Goal: Task Accomplishment & Management: Manage account settings

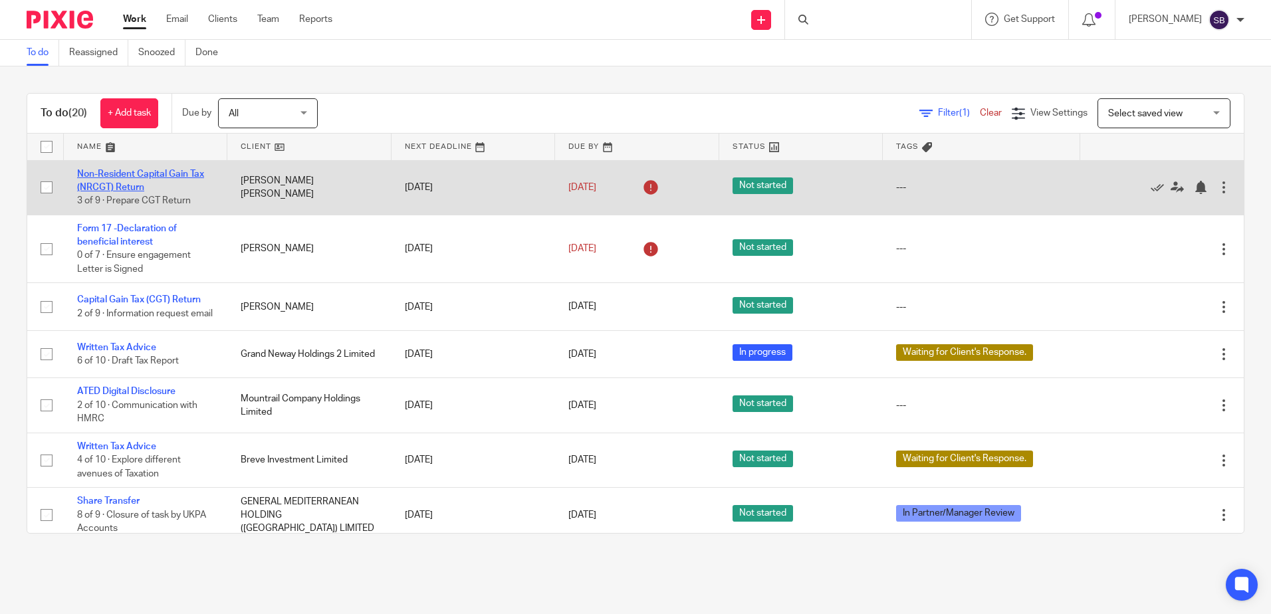
click at [164, 176] on link "Non-Resident Capital Gain Tax (NRCGT) Return" at bounding box center [140, 181] width 127 height 23
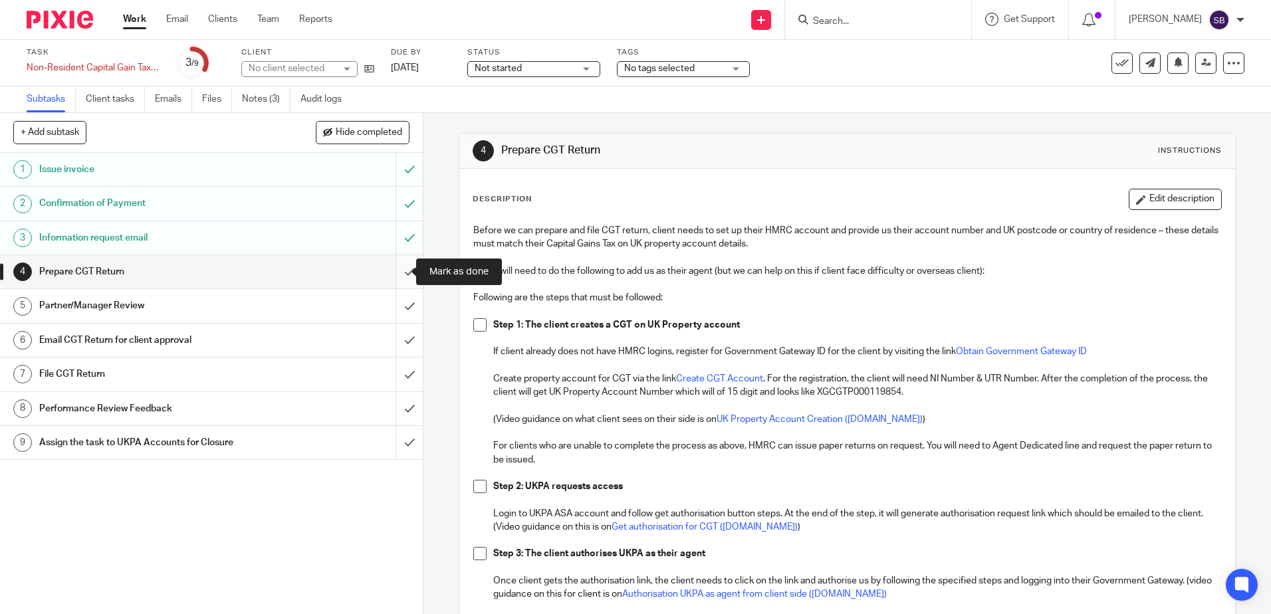
click at [391, 271] on input "submit" at bounding box center [211, 271] width 423 height 33
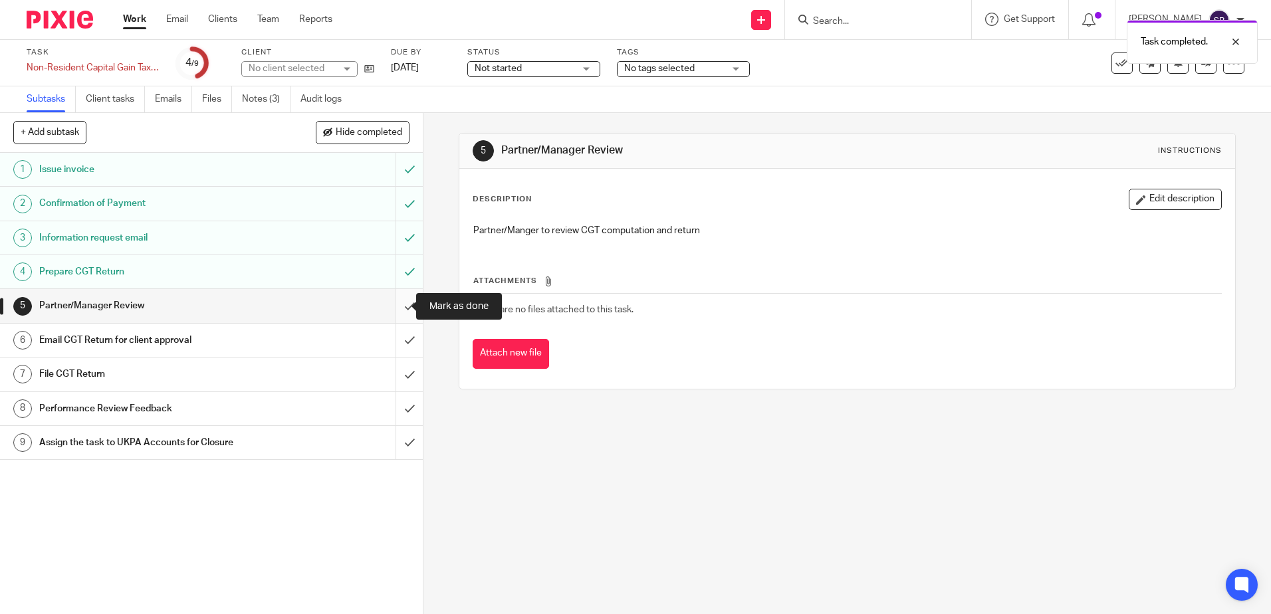
click at [396, 307] on input "submit" at bounding box center [211, 305] width 423 height 33
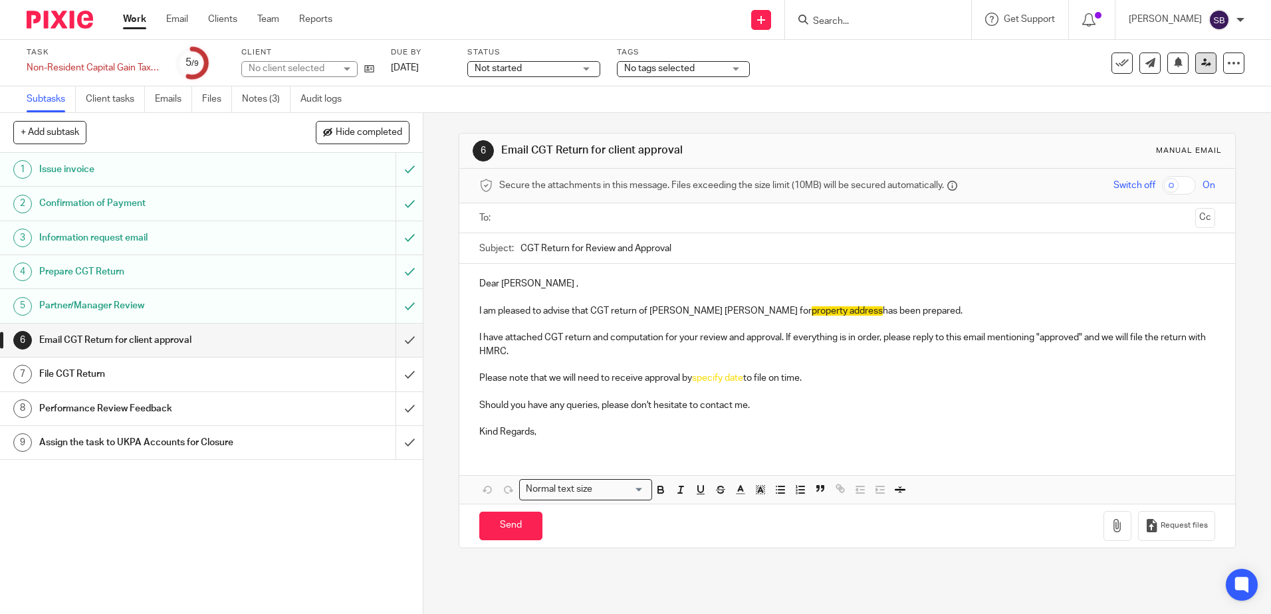
click at [1202, 64] on link at bounding box center [1206, 63] width 21 height 21
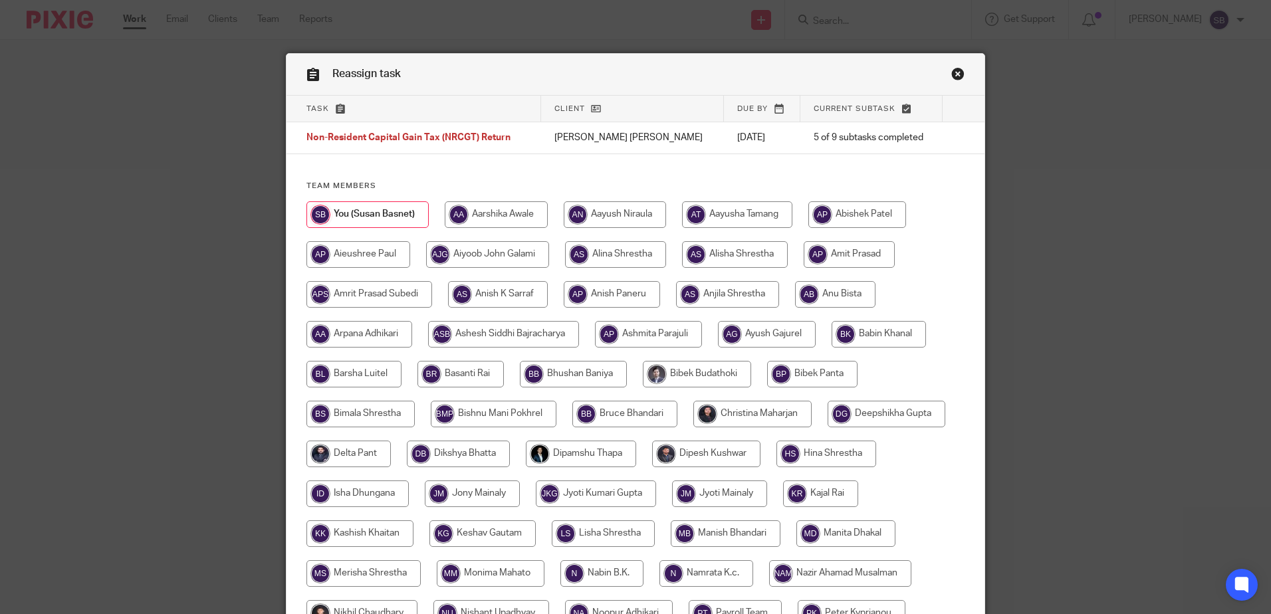
scroll to position [415, 0]
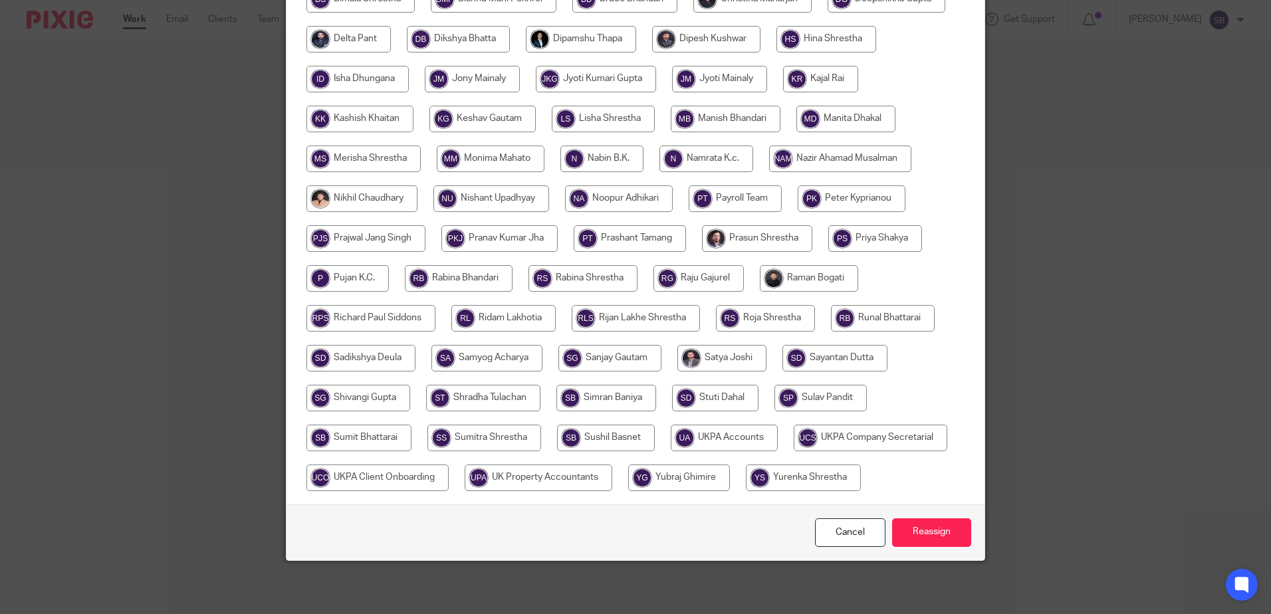
click at [713, 432] on input "radio" at bounding box center [724, 438] width 107 height 27
radio input "true"
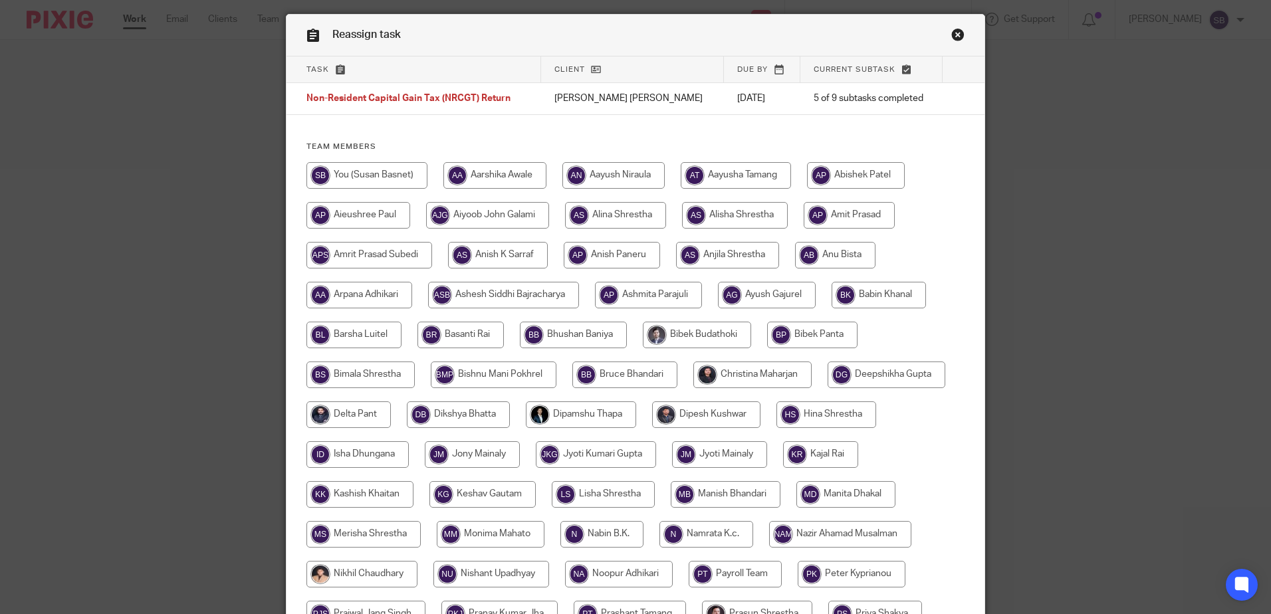
scroll to position [16, 0]
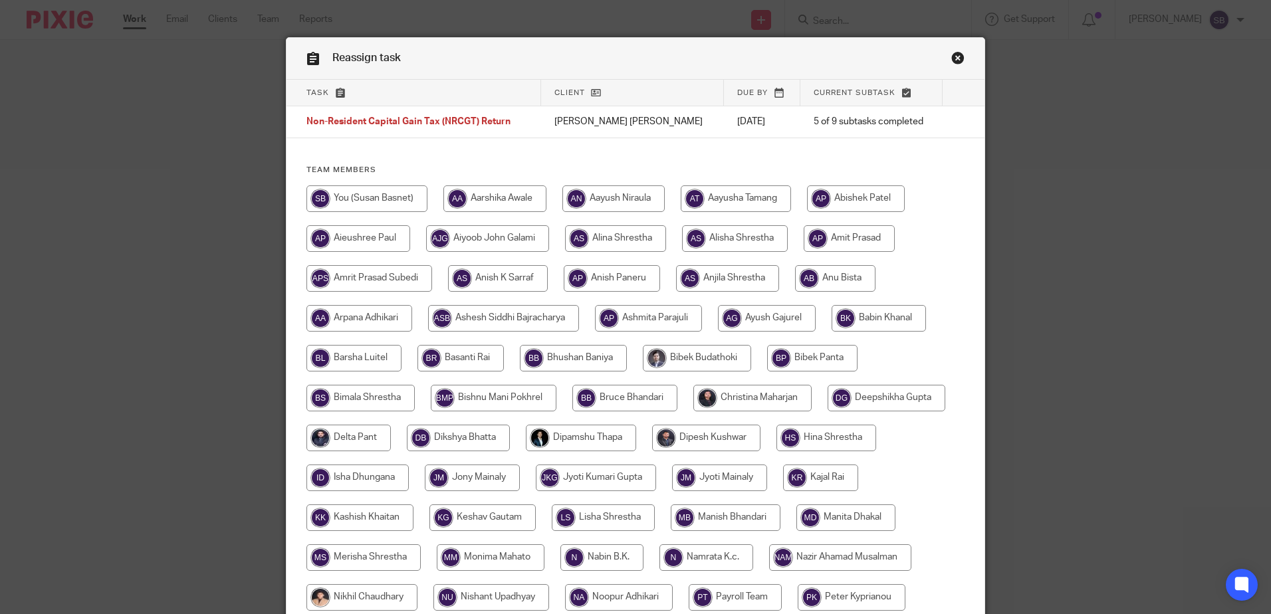
click at [596, 202] on input "radio" at bounding box center [614, 199] width 102 height 27
radio input "true"
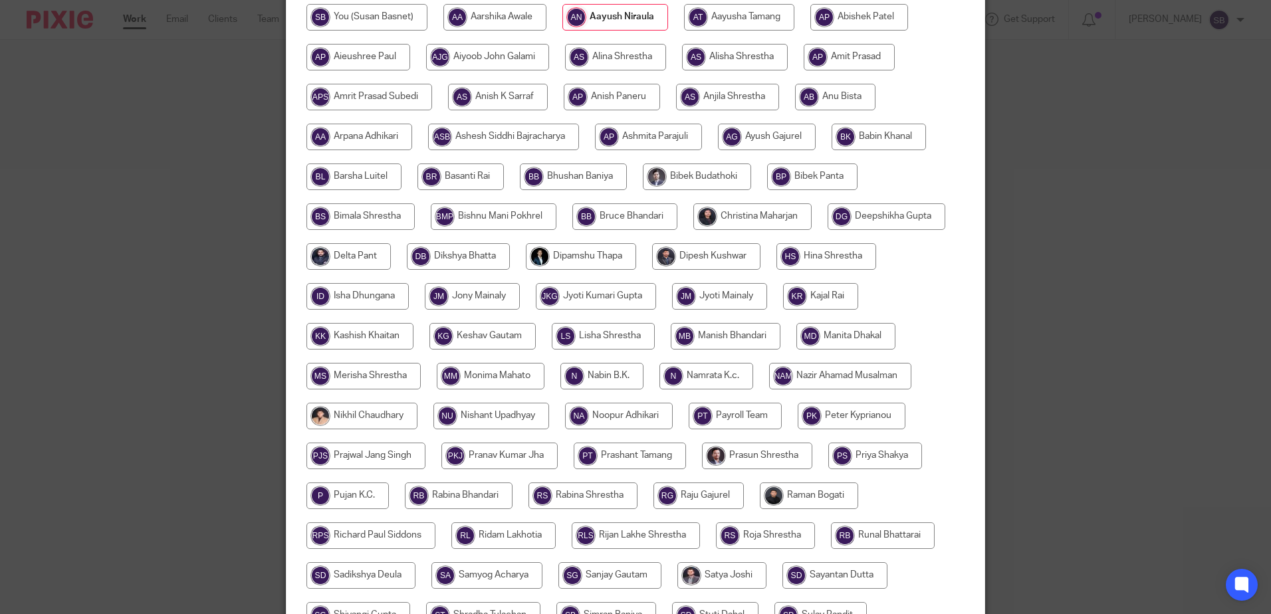
scroll to position [415, 0]
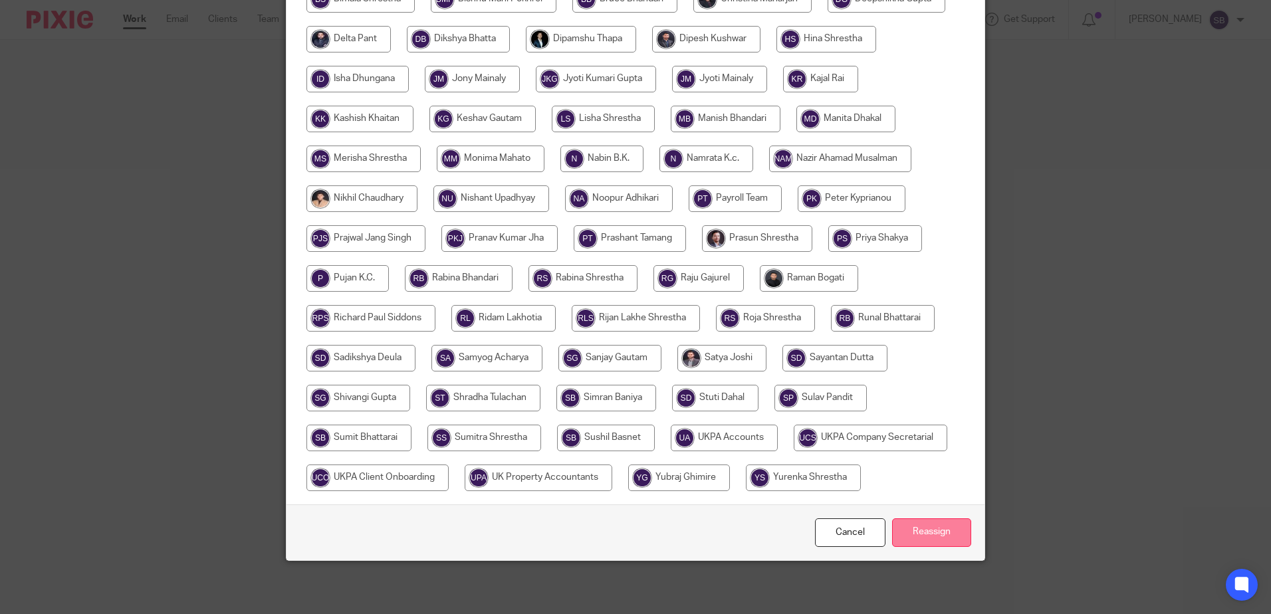
click at [931, 531] on input "Reassign" at bounding box center [931, 533] width 79 height 29
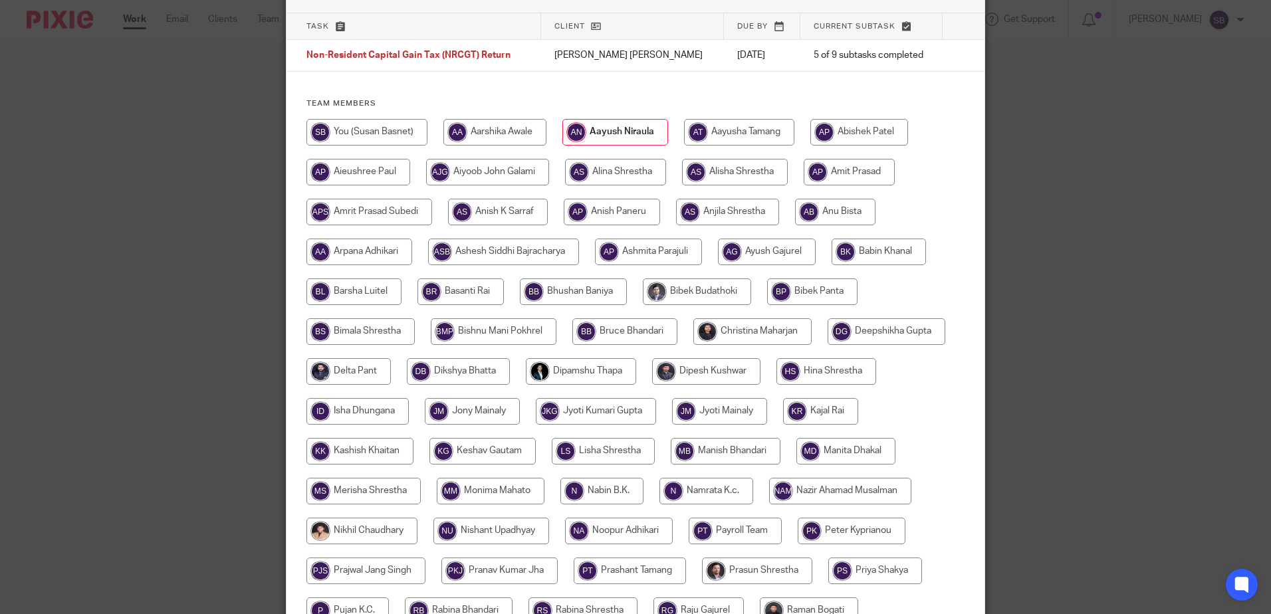
scroll to position [0, 0]
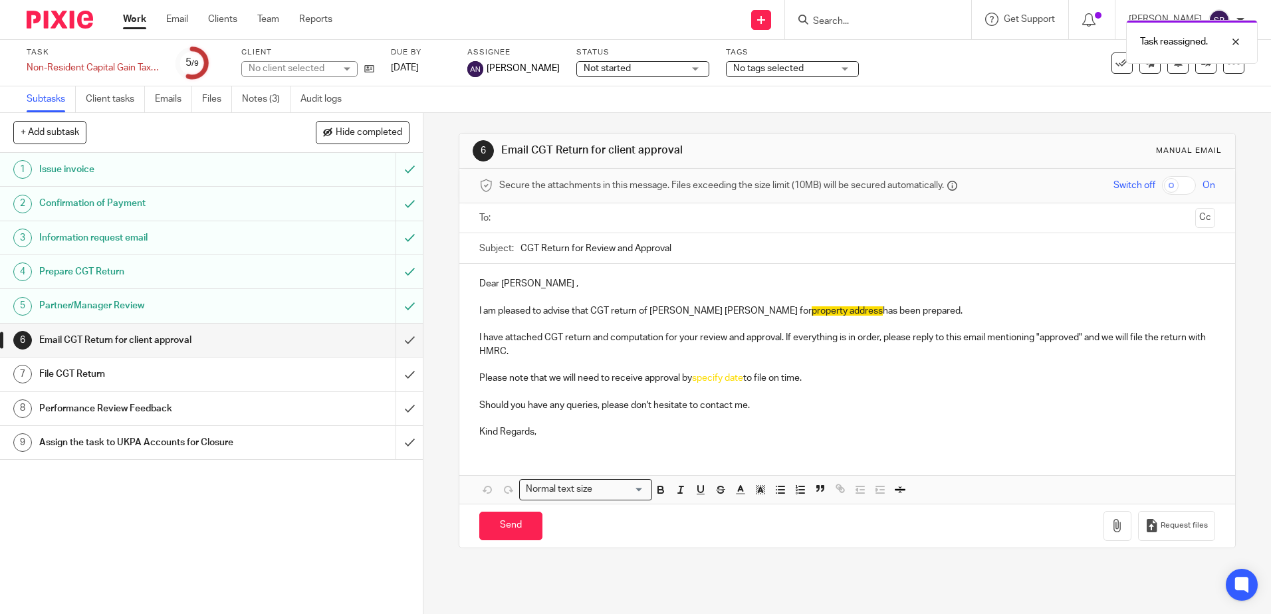
click at [49, 25] on img at bounding box center [60, 20] width 66 height 18
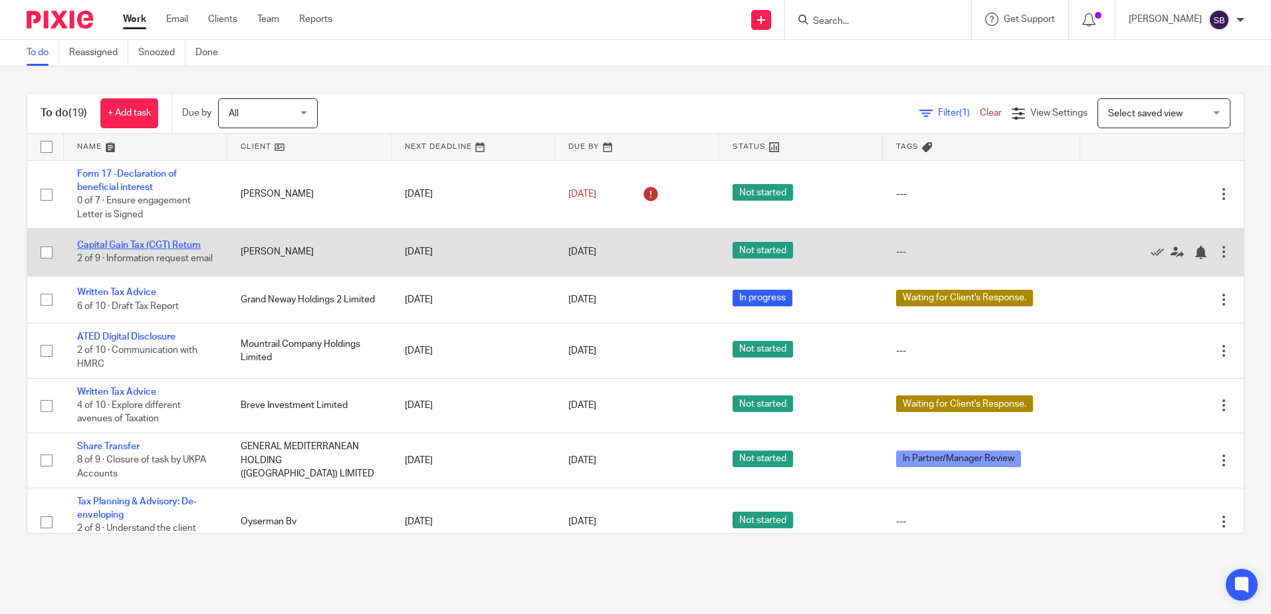
click at [167, 244] on link "Capital Gain Tax (CGT) Return" at bounding box center [139, 245] width 124 height 9
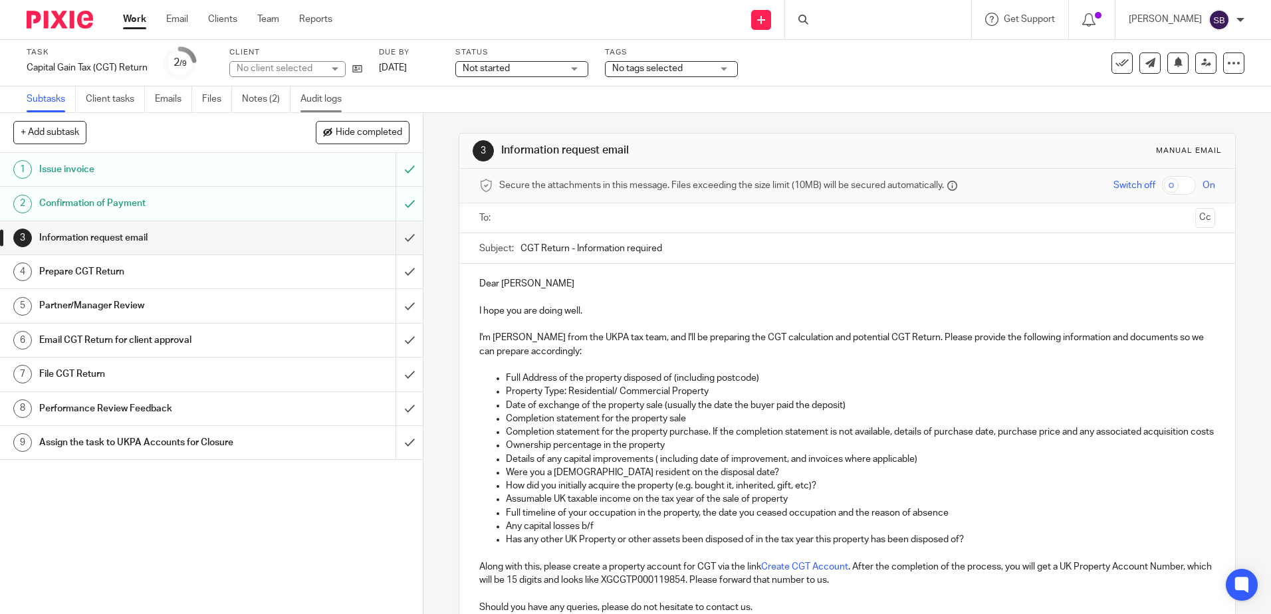
click at [324, 101] on link "Audit logs" at bounding box center [326, 99] width 51 height 26
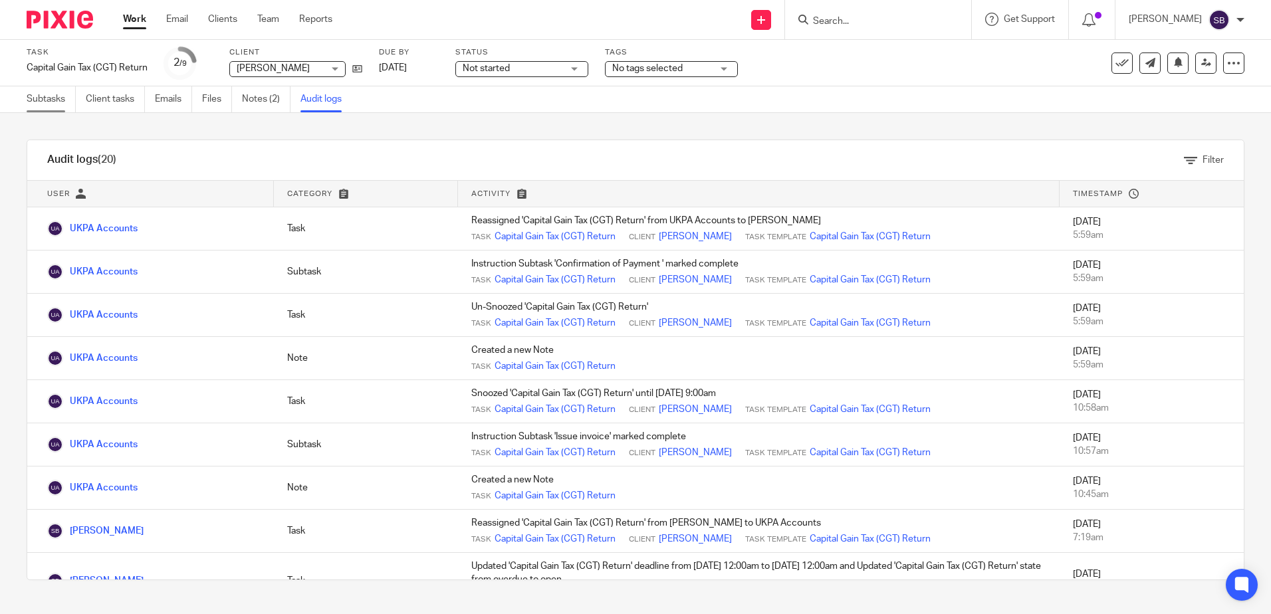
click at [39, 96] on link "Subtasks" at bounding box center [51, 99] width 49 height 26
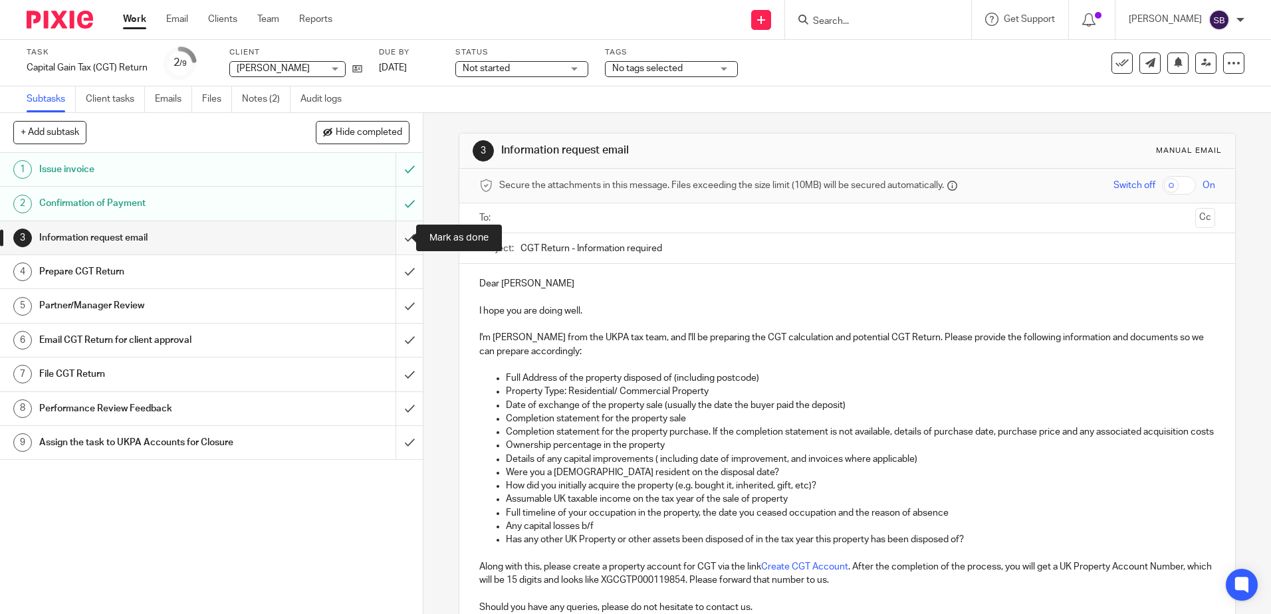
click at [391, 235] on input "submit" at bounding box center [211, 237] width 423 height 33
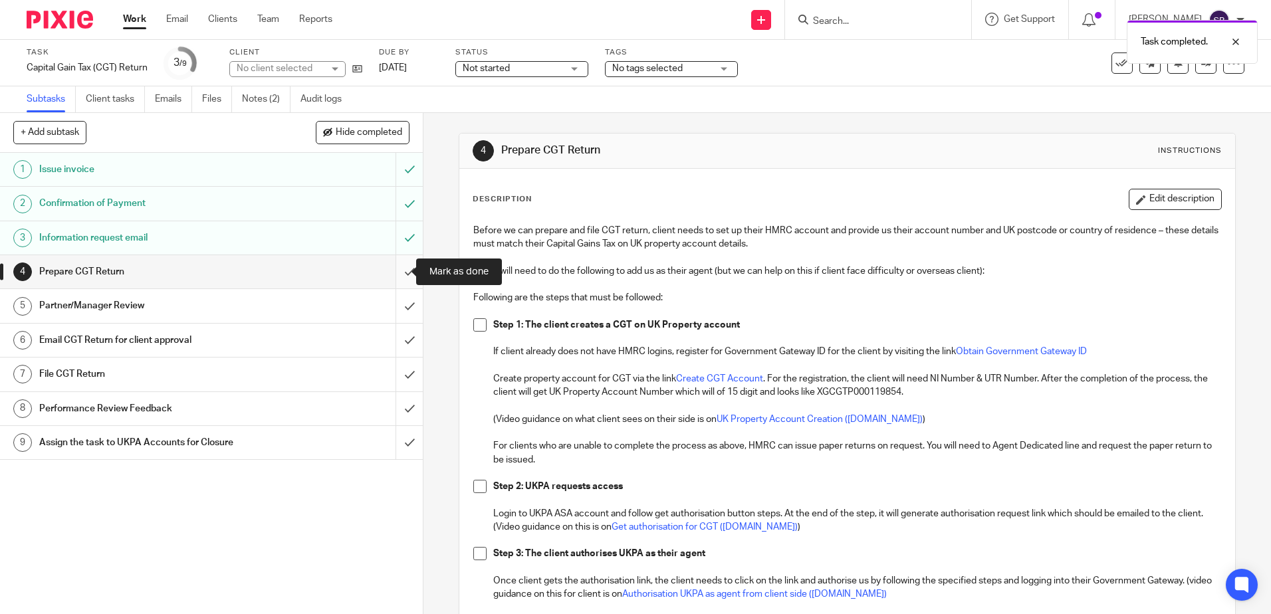
click at [398, 273] on input "submit" at bounding box center [211, 271] width 423 height 33
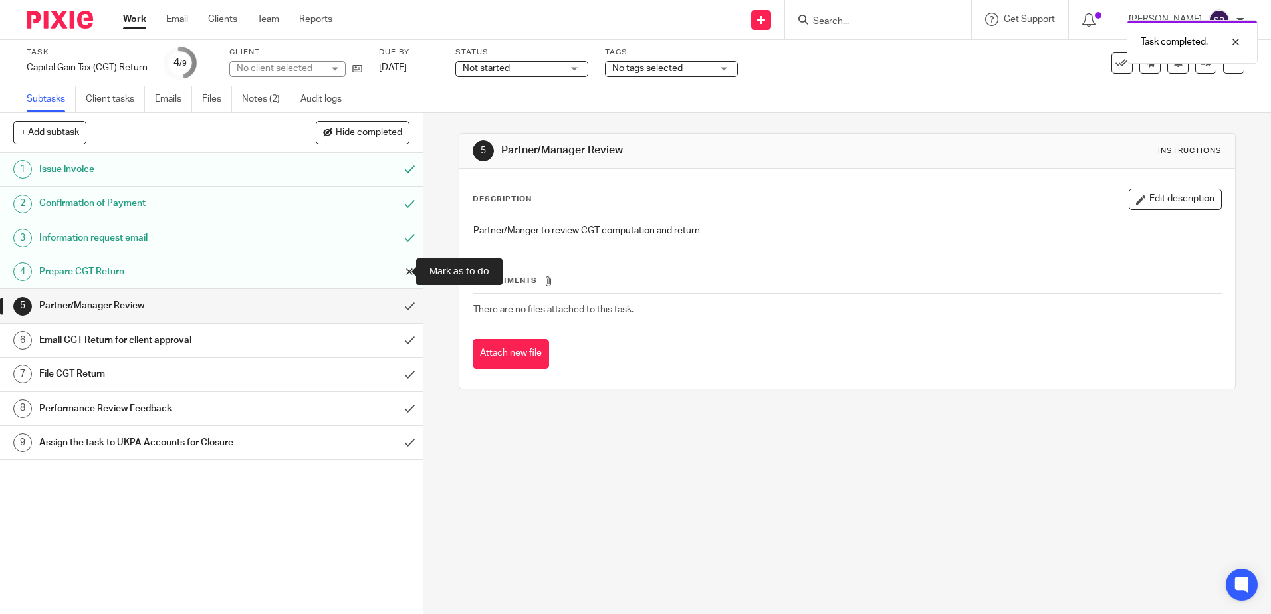
click at [390, 273] on input "submit" at bounding box center [211, 271] width 423 height 33
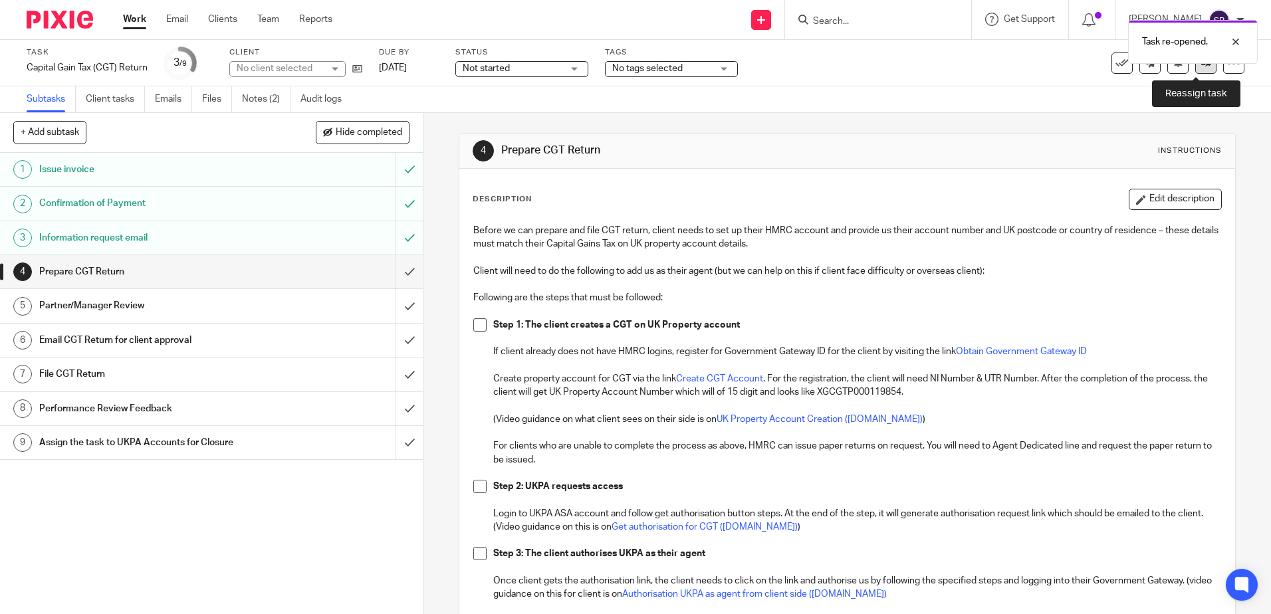
click at [1196, 70] on link at bounding box center [1206, 63] width 21 height 21
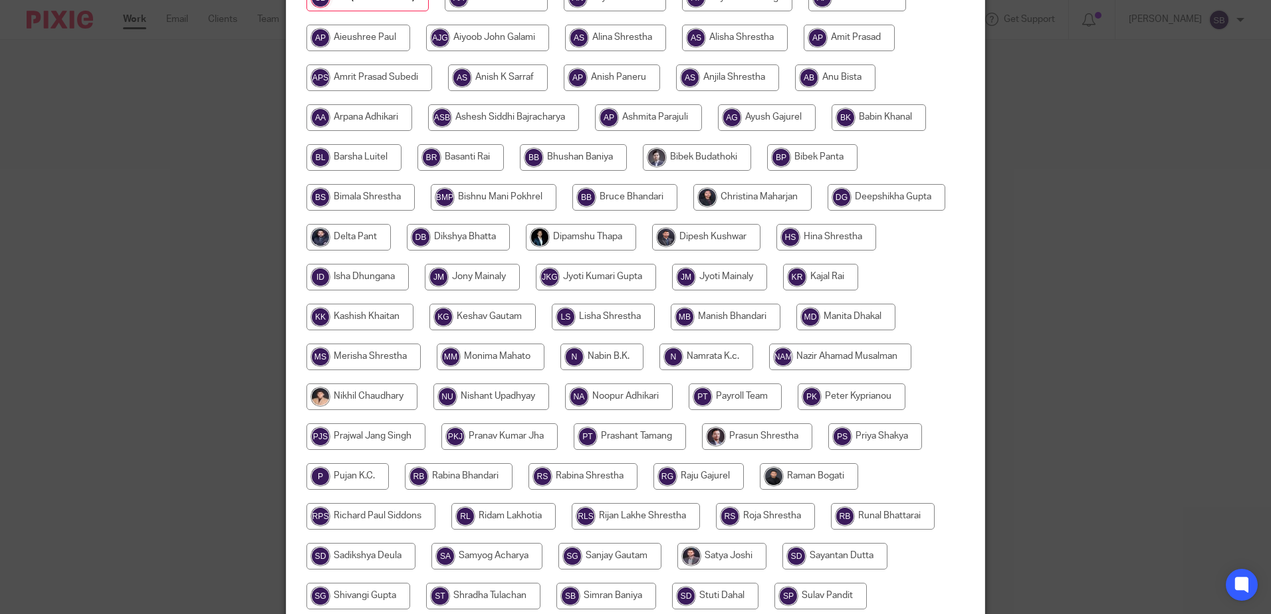
scroll to position [215, 0]
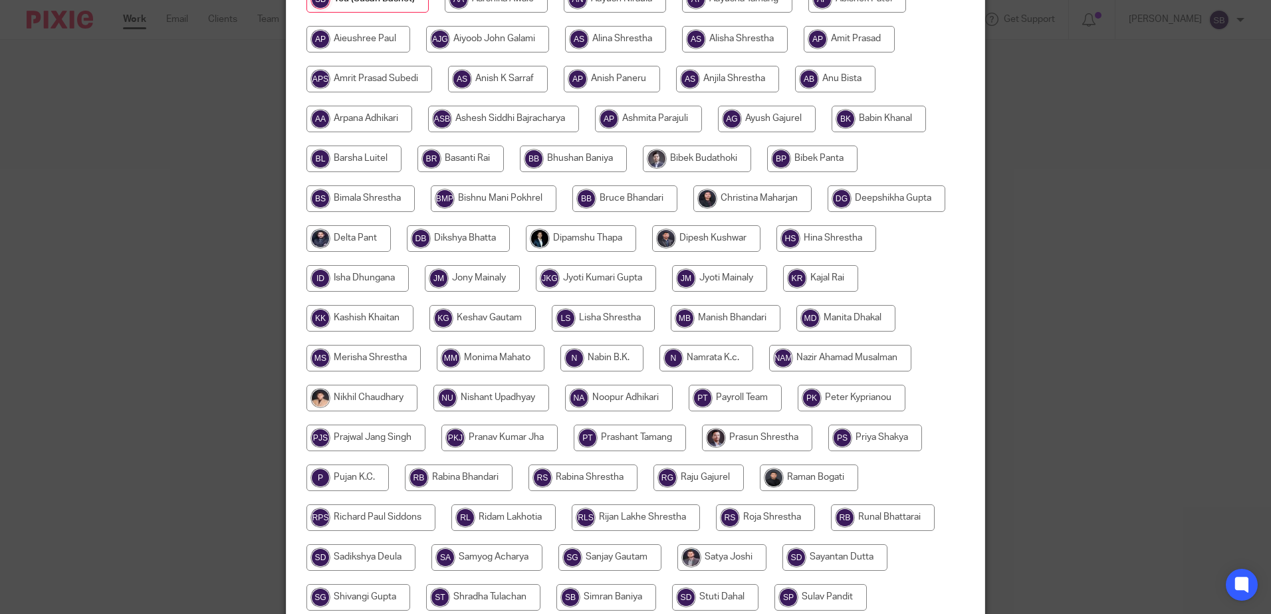
click at [472, 471] on input "radio" at bounding box center [459, 478] width 108 height 27
radio input "true"
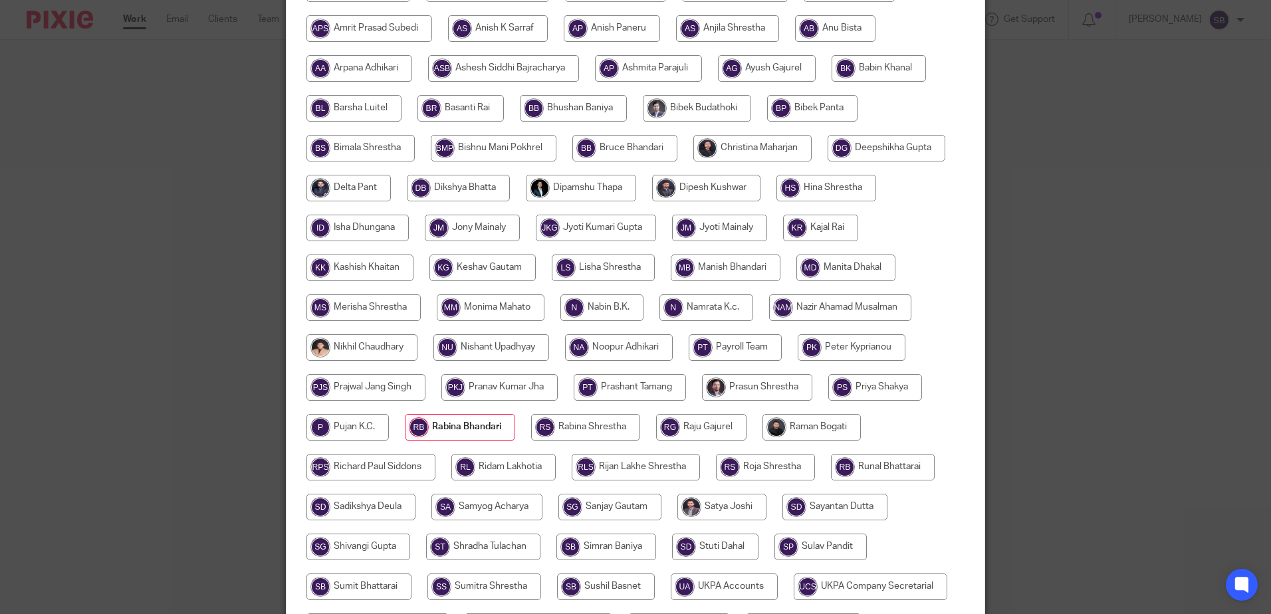
scroll to position [348, 0]
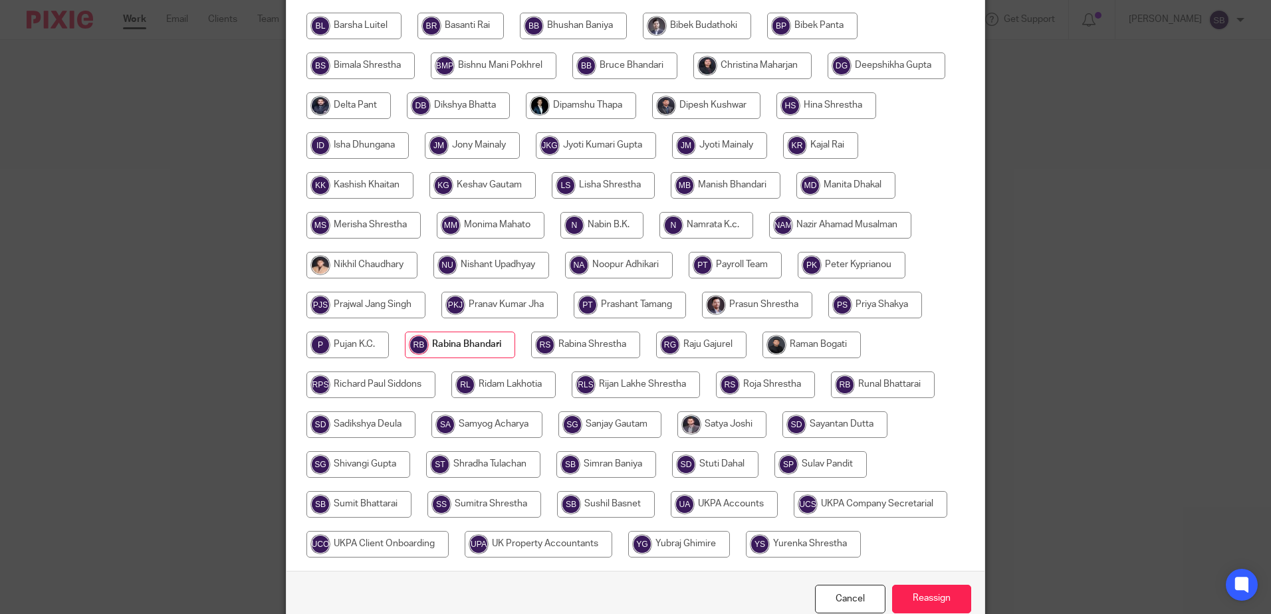
click at [459, 426] on input "radio" at bounding box center [487, 425] width 111 height 27
radio input "true"
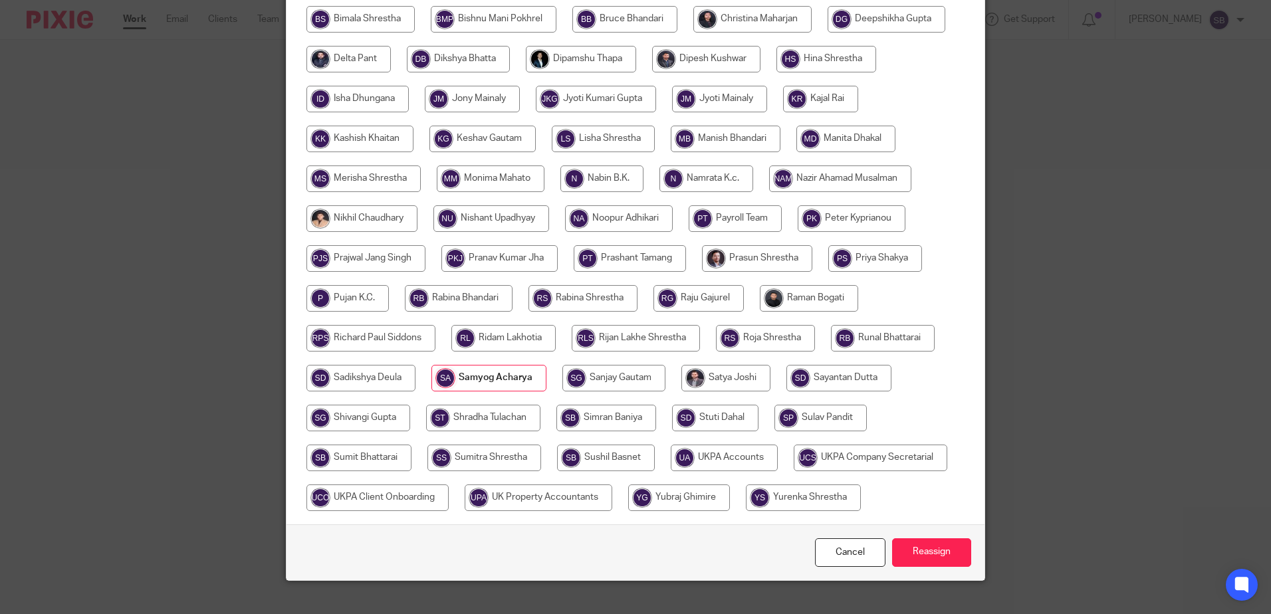
scroll to position [415, 0]
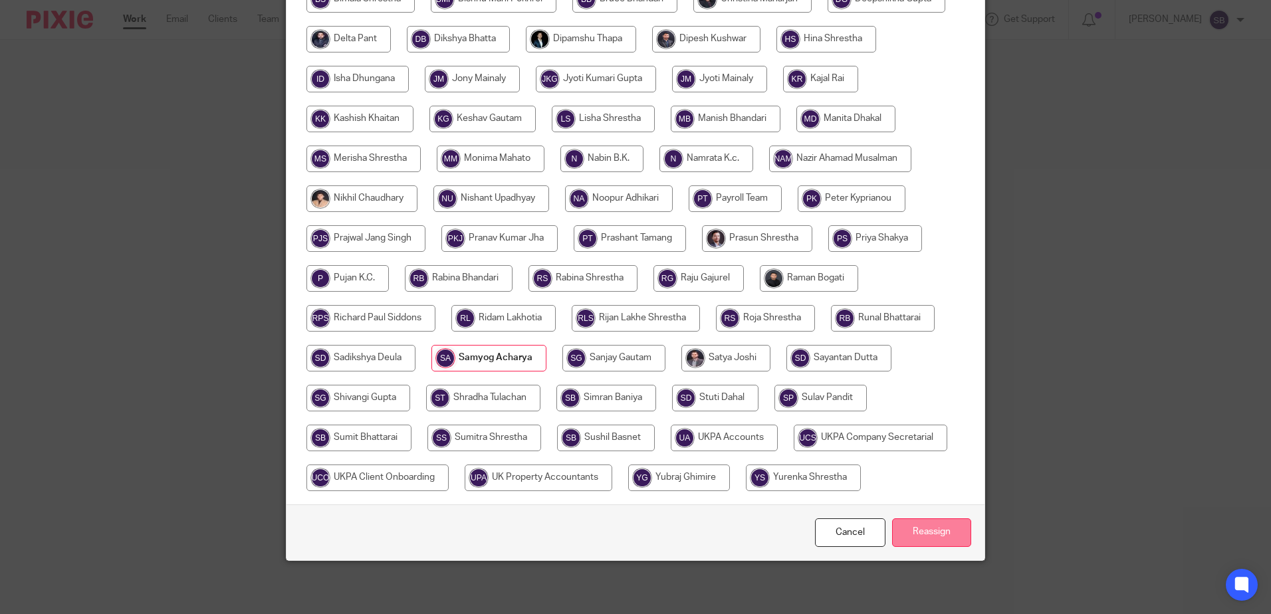
click at [954, 526] on input "Reassign" at bounding box center [931, 533] width 79 height 29
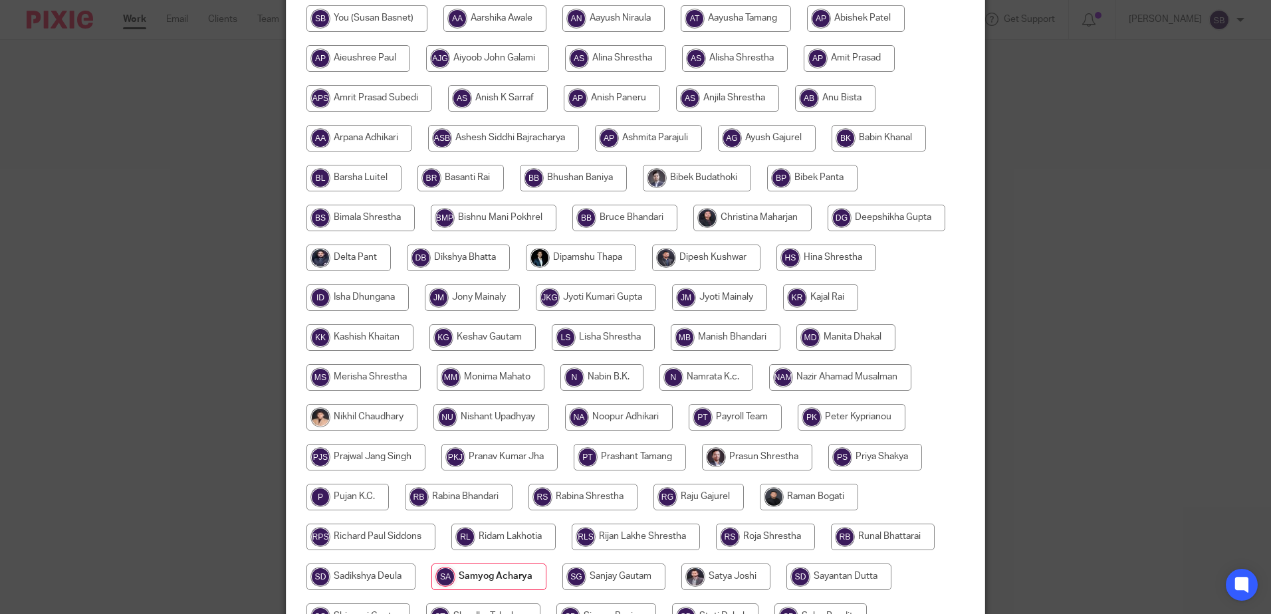
scroll to position [16, 0]
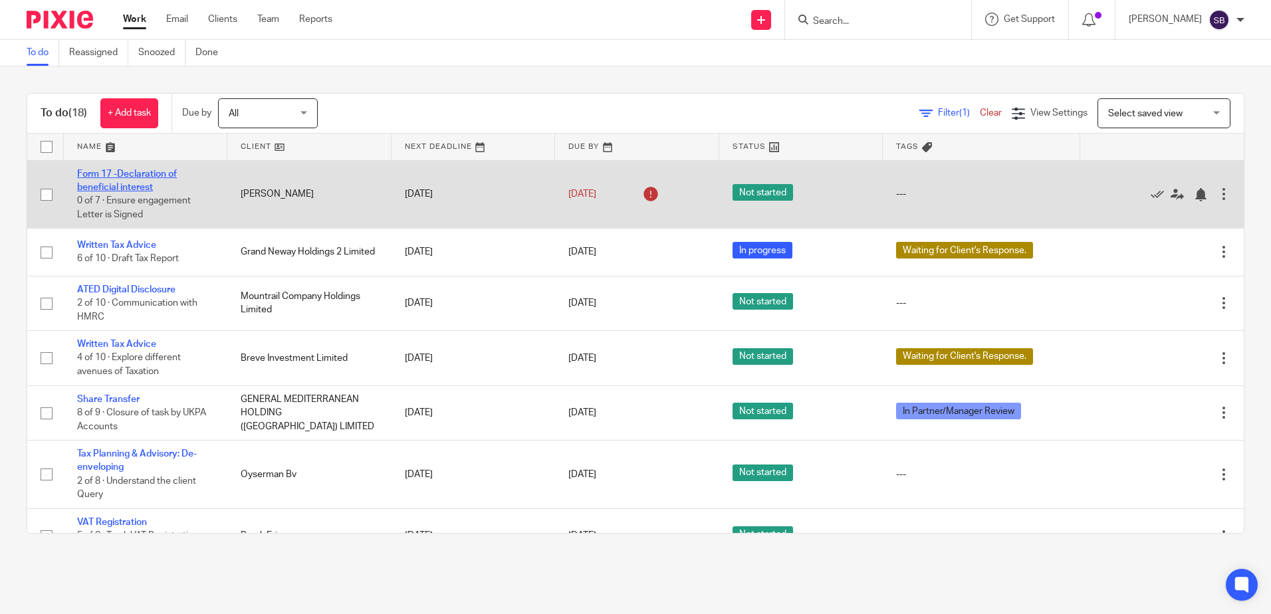
click at [141, 170] on link "Form 17 -Declaration of beneficial interest" at bounding box center [127, 181] width 100 height 23
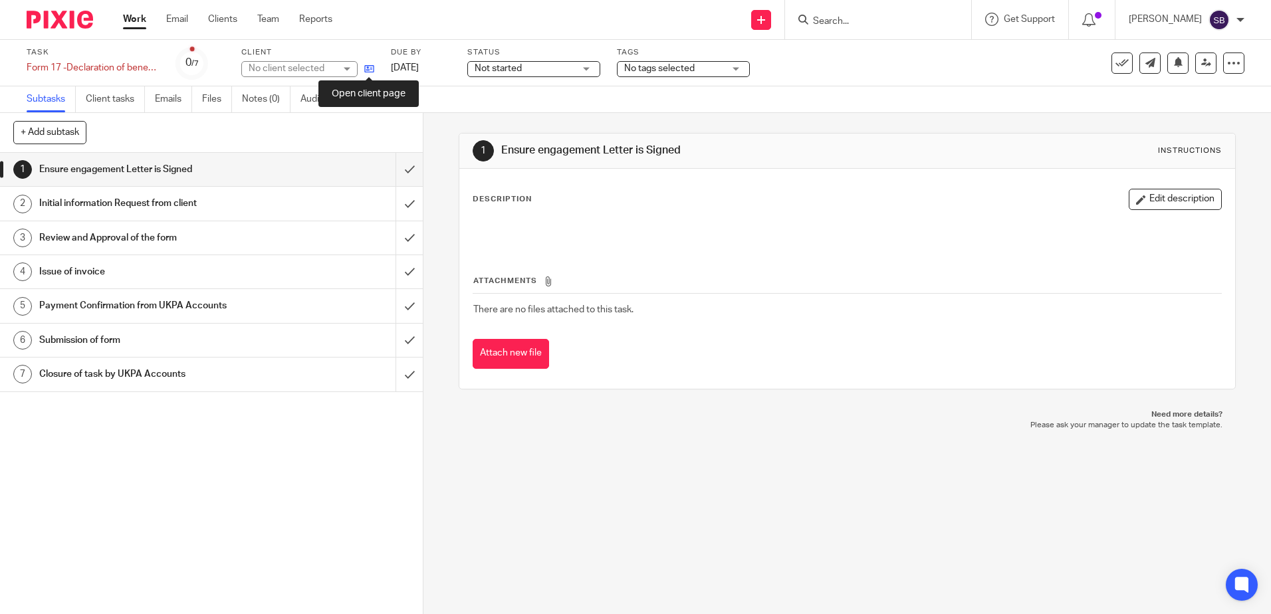
click at [370, 68] on icon at bounding box center [369, 69] width 10 height 10
click at [64, 19] on img at bounding box center [60, 20] width 66 height 18
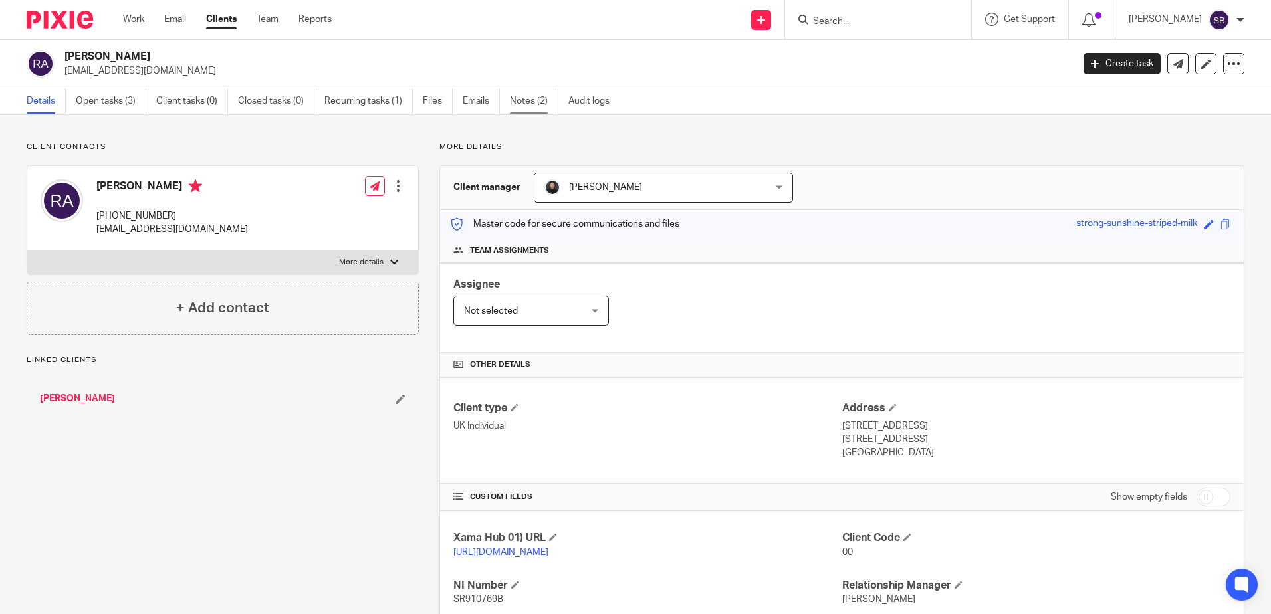
click at [550, 95] on link "Notes (2)" at bounding box center [534, 101] width 49 height 26
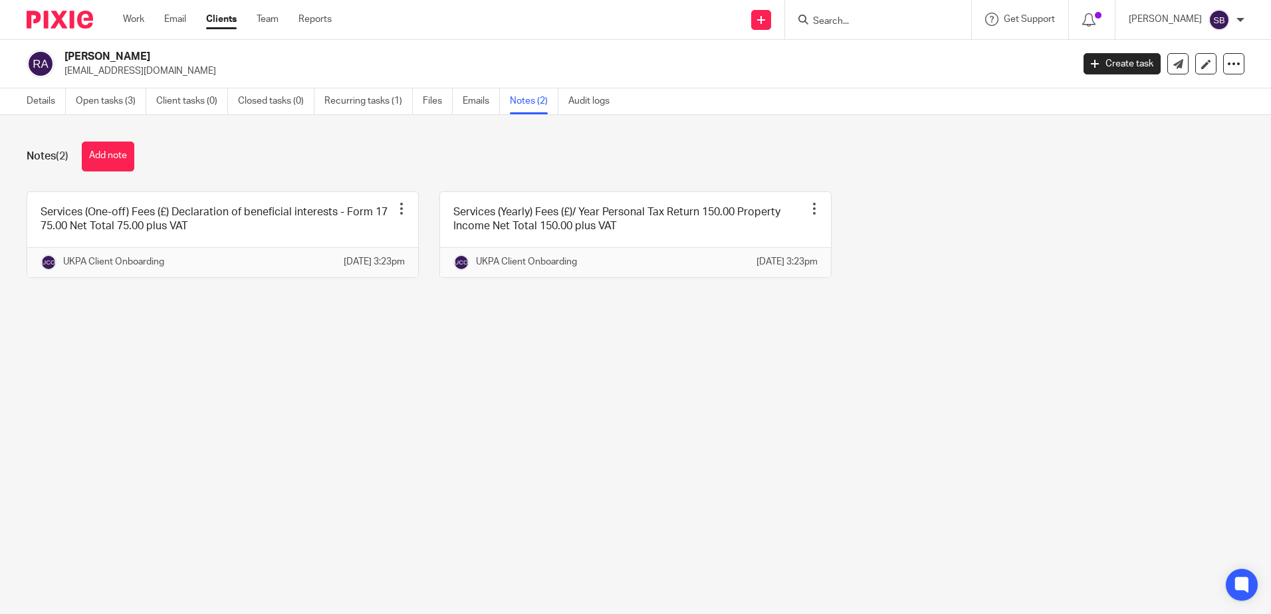
click at [229, 349] on main "[PERSON_NAME] [EMAIL_ADDRESS][DOMAIN_NAME] Create task Update from Companies Ho…" at bounding box center [635, 307] width 1271 height 614
drag, startPoint x: 406, startPoint y: 163, endPoint x: 315, endPoint y: 130, distance: 96.7
click at [406, 163] on div "Notes (2) Add note" at bounding box center [636, 157] width 1218 height 30
click at [32, 103] on link "Details" at bounding box center [46, 101] width 39 height 26
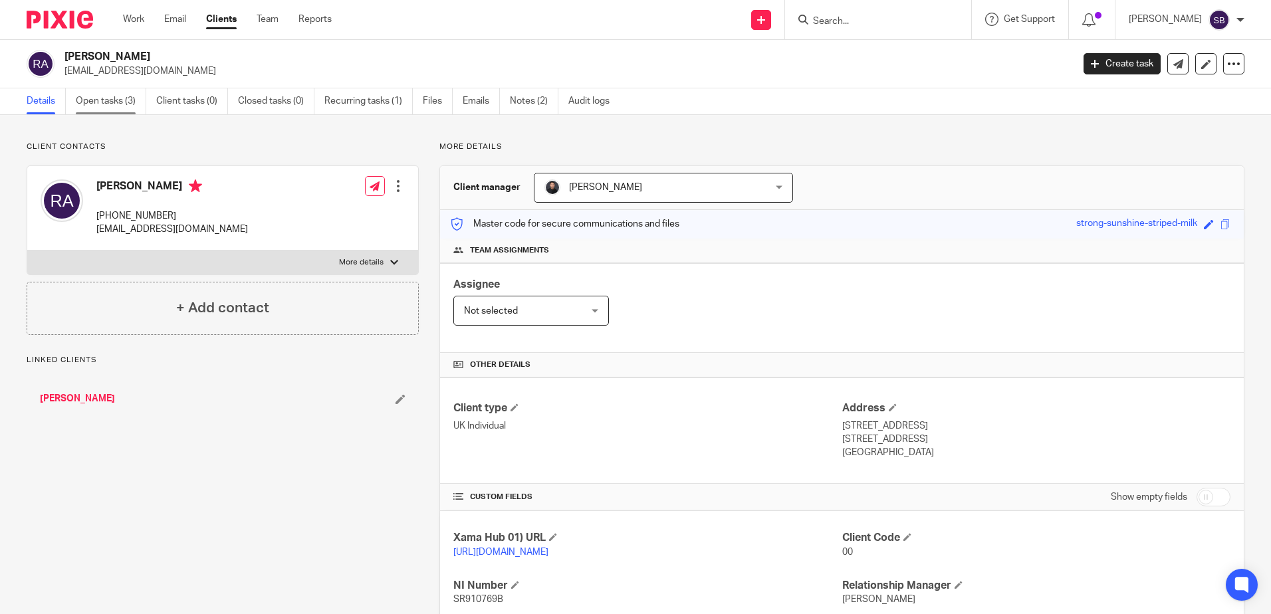
click at [119, 94] on link "Open tasks (3)" at bounding box center [111, 101] width 70 height 26
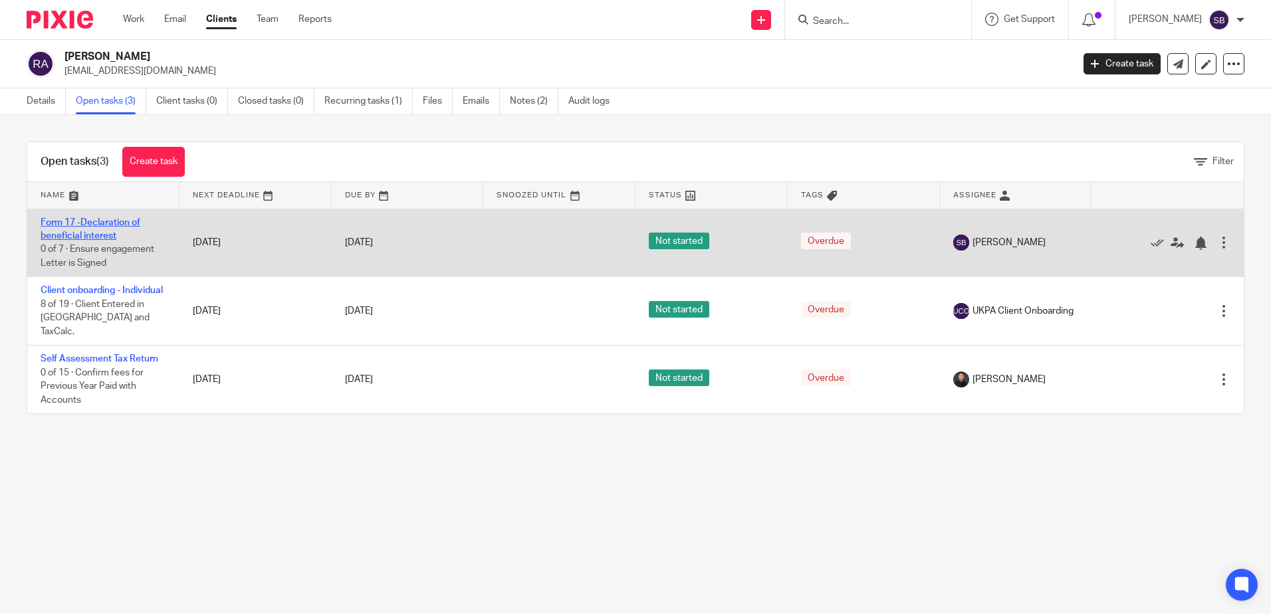
click at [82, 223] on link "Form 17 -Declaration of beneficial interest" at bounding box center [91, 229] width 100 height 23
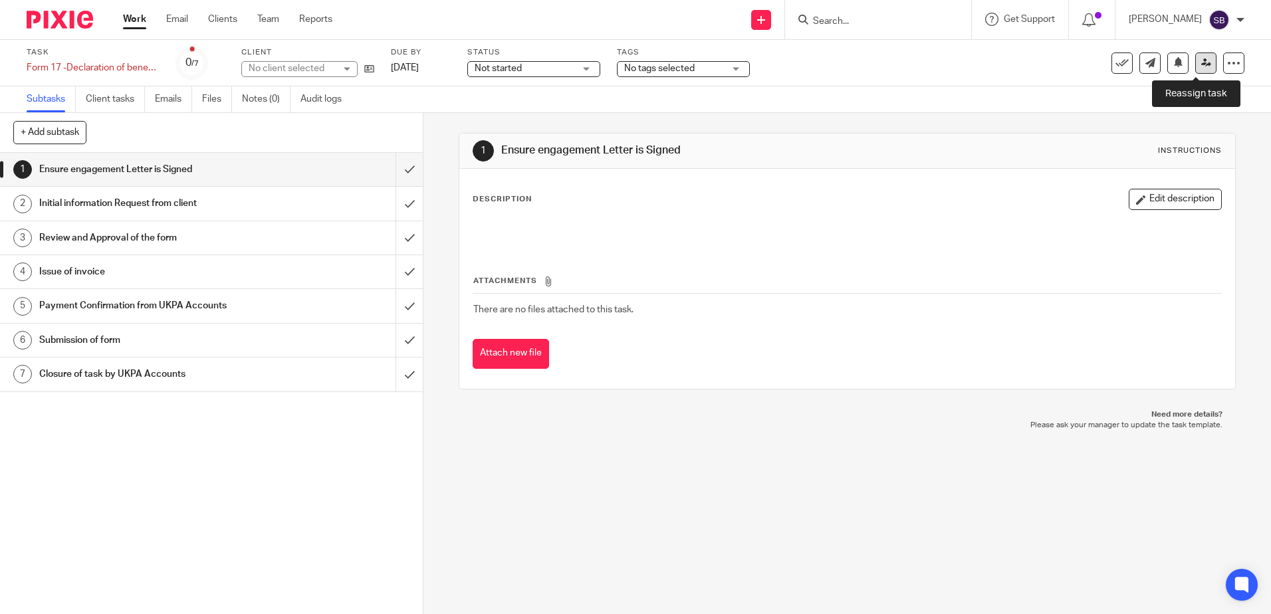
click at [1201, 62] on icon at bounding box center [1206, 63] width 10 height 10
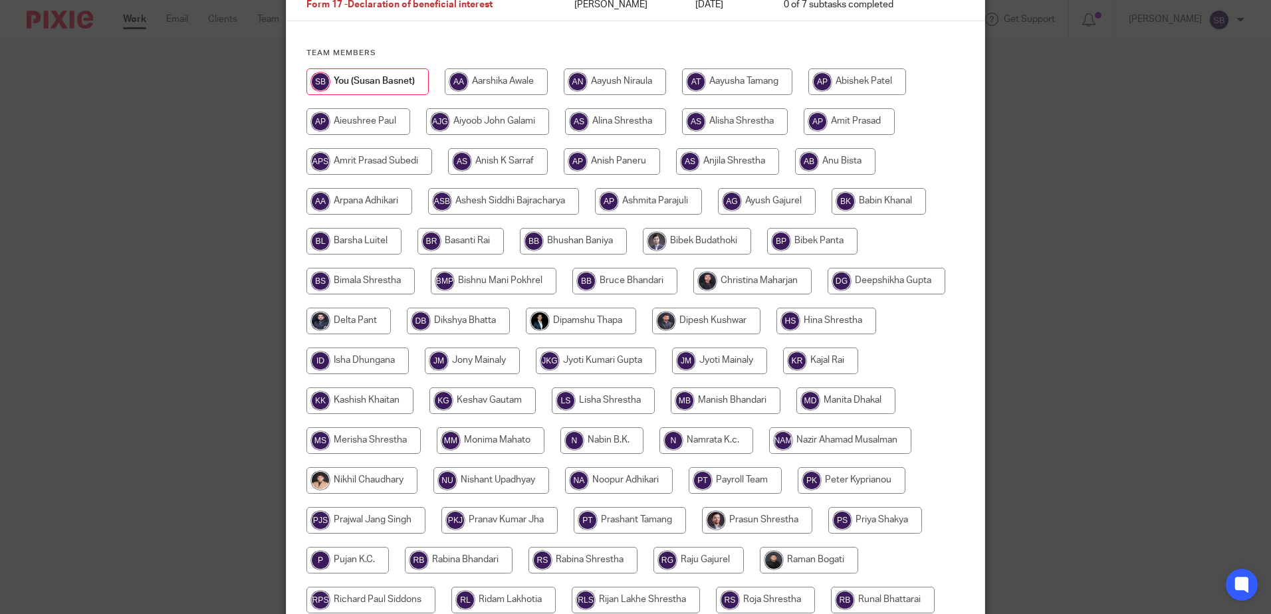
drag, startPoint x: 630, startPoint y: 84, endPoint x: 693, endPoint y: 149, distance: 90.8
click at [629, 84] on input "radio" at bounding box center [615, 81] width 102 height 27
radio input "true"
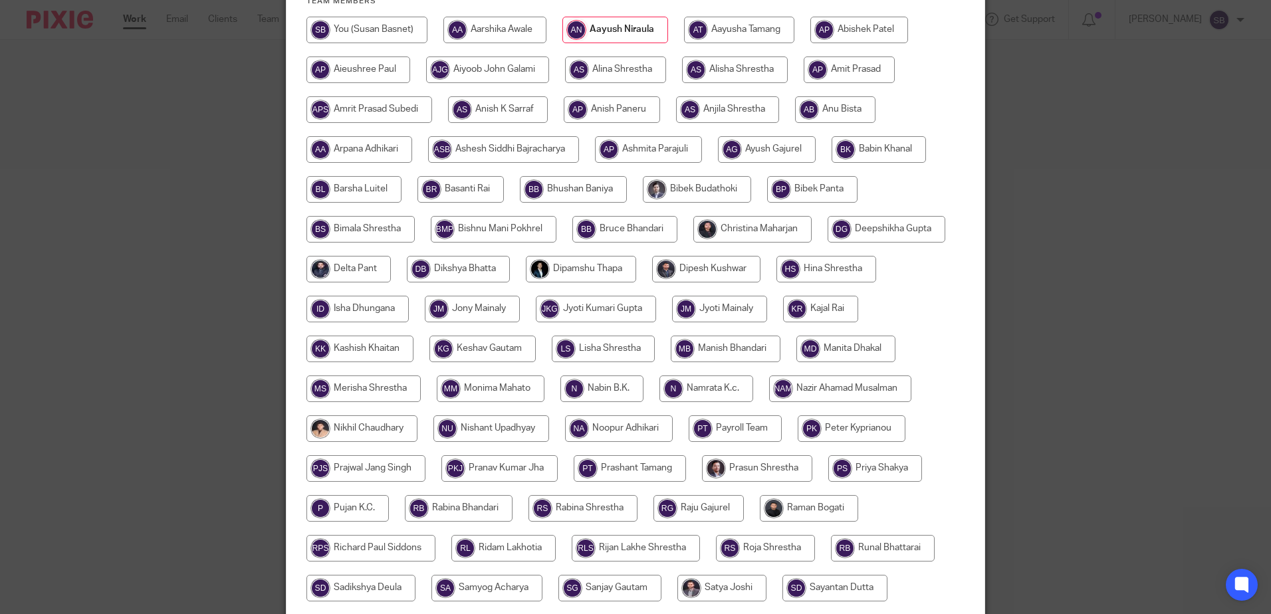
scroll to position [415, 0]
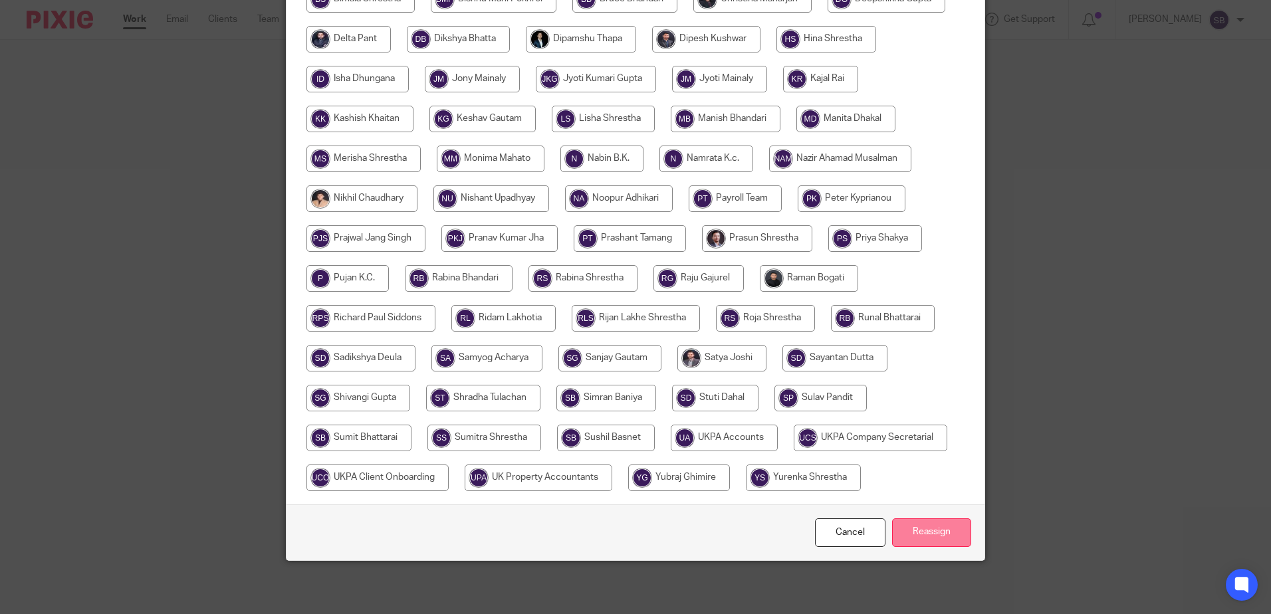
click at [936, 531] on input "Reassign" at bounding box center [931, 533] width 79 height 29
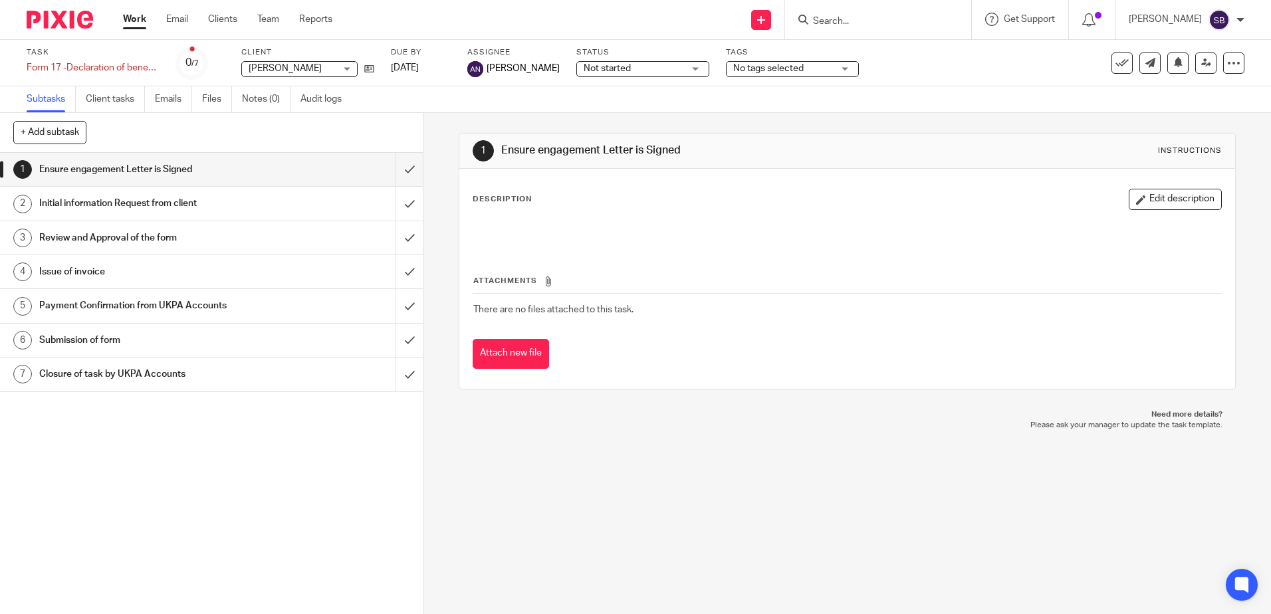
click at [884, 20] on input "Search" at bounding box center [872, 22] width 120 height 12
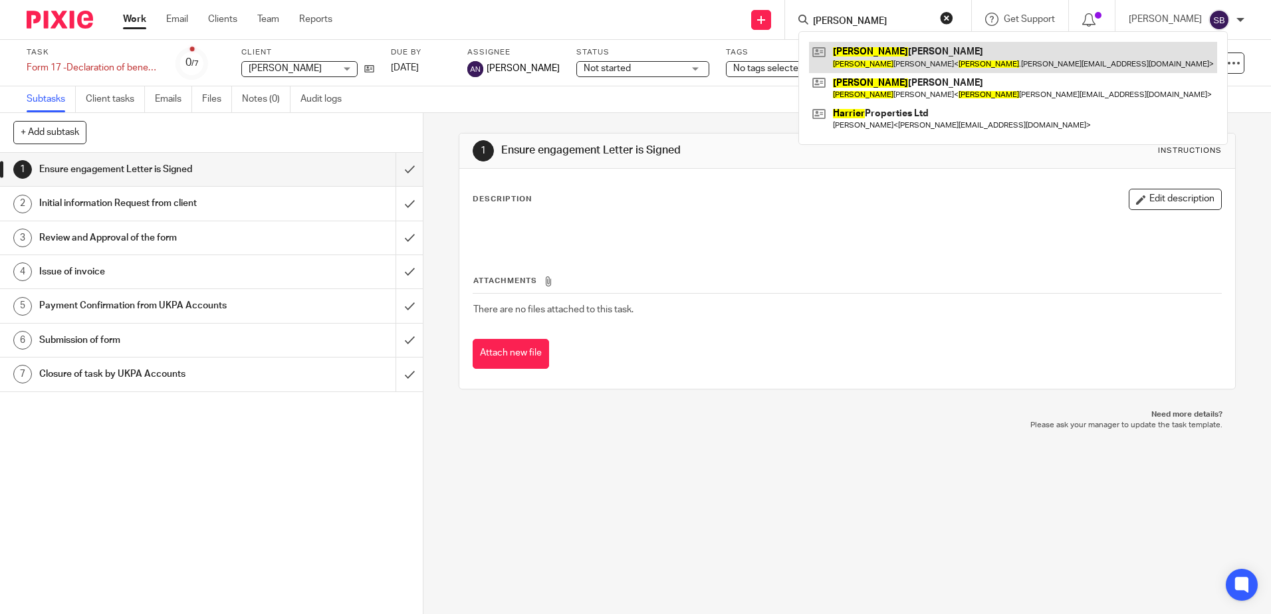
type input "harriet"
click at [936, 57] on link at bounding box center [1013, 57] width 408 height 31
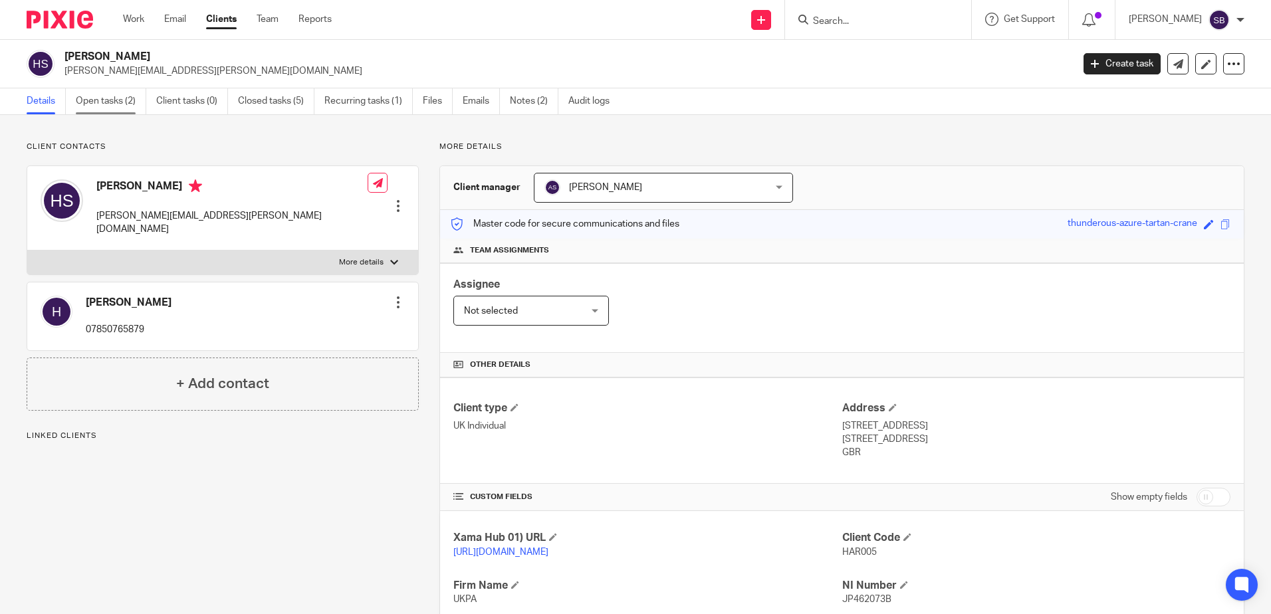
click at [116, 94] on link "Open tasks (2)" at bounding box center [111, 101] width 70 height 26
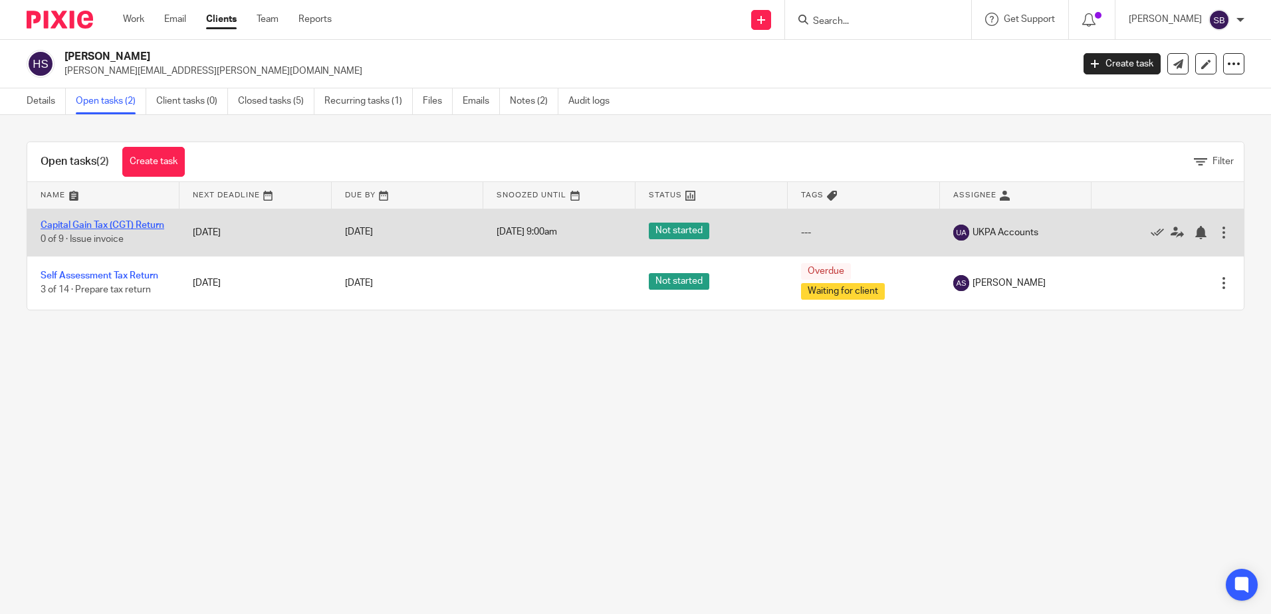
click at [103, 221] on link "Capital Gain Tax (CGT) Return" at bounding box center [103, 225] width 124 height 9
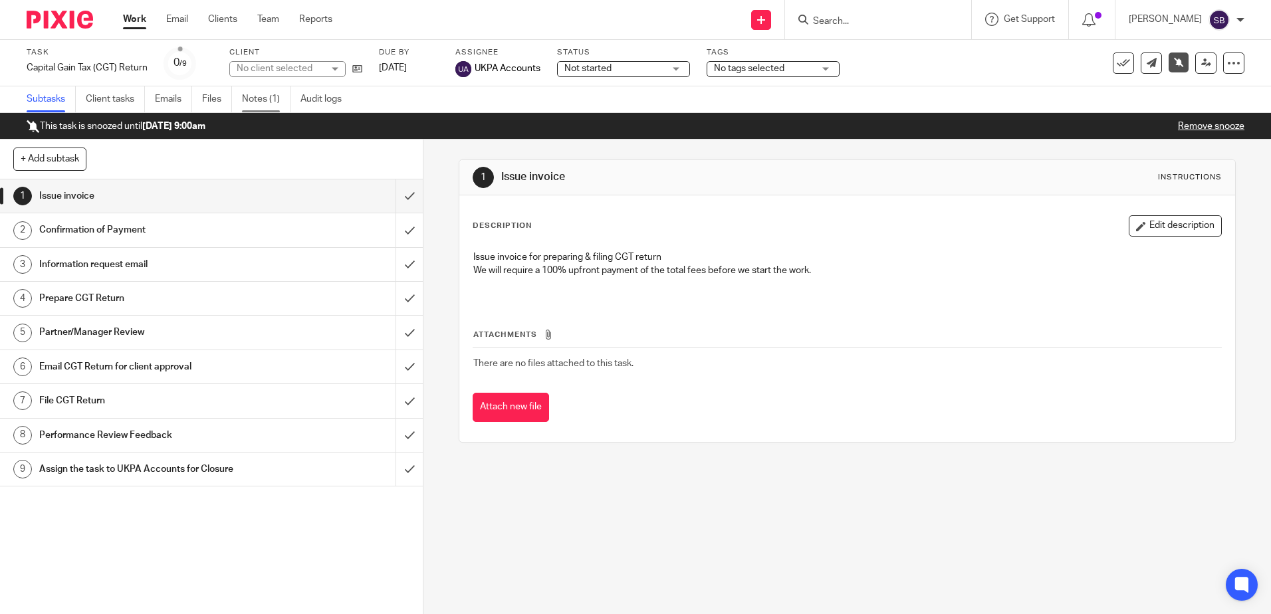
click at [271, 101] on link "Notes (1)" at bounding box center [266, 99] width 49 height 26
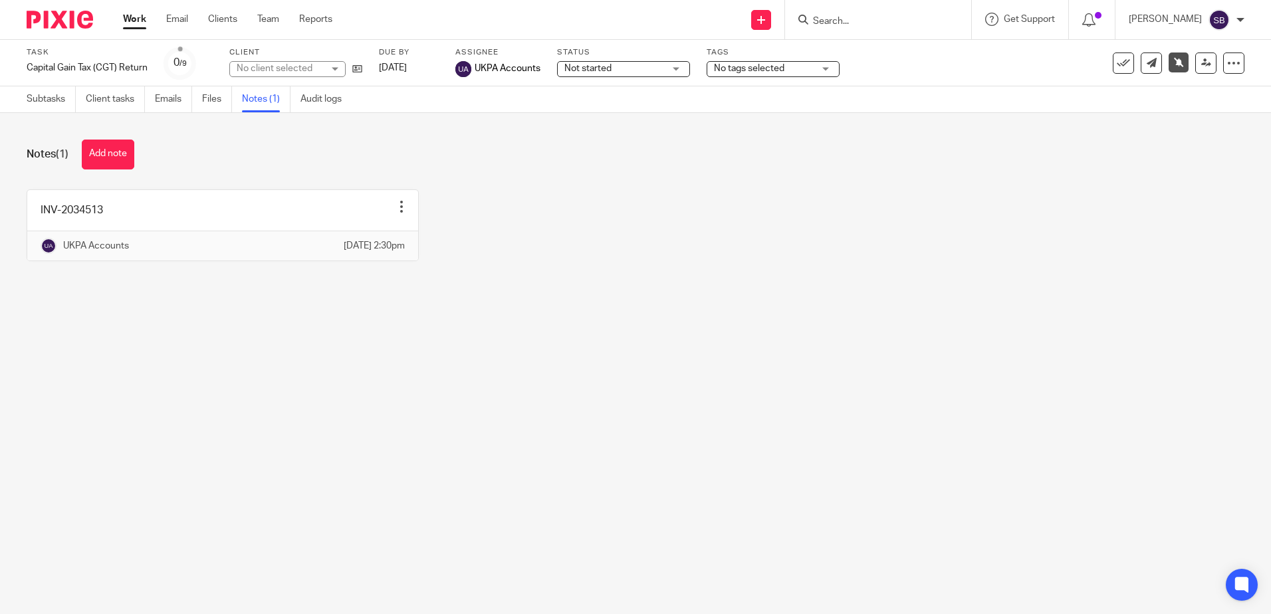
click at [640, 281] on div "INV-2034513 Edit note Delete note UKPA Accounts 7 Oct 2025 2:30pm" at bounding box center [625, 235] width 1239 height 92
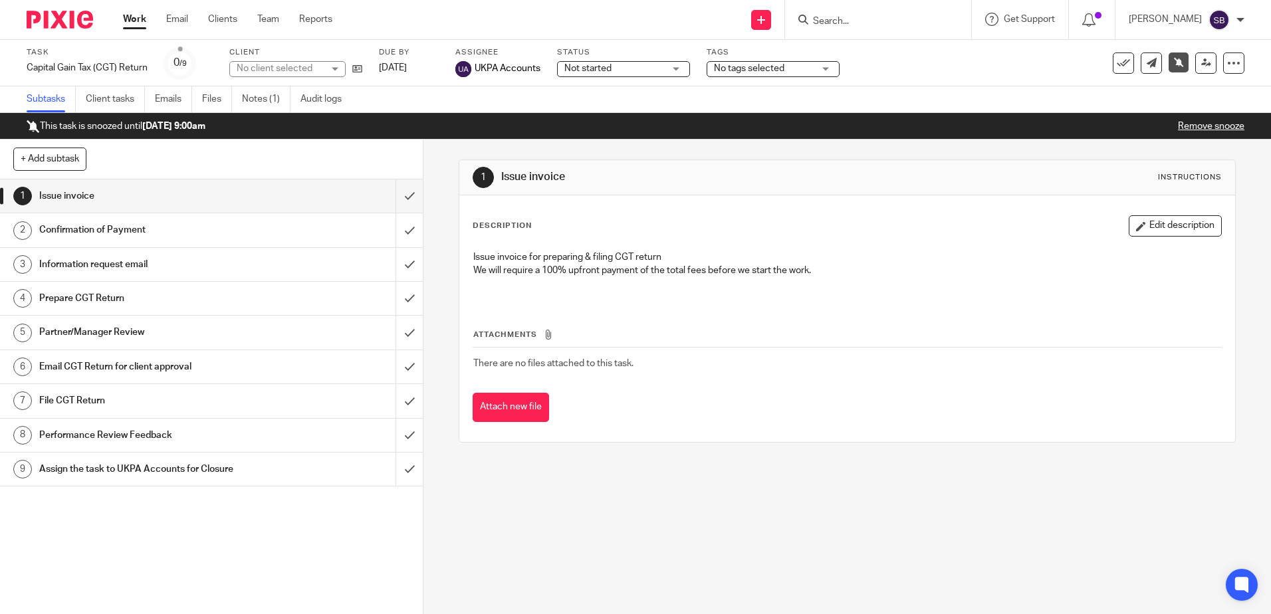
drag, startPoint x: 269, startPoint y: 101, endPoint x: 509, endPoint y: 249, distance: 281.2
click at [269, 101] on link "Notes (1)" at bounding box center [266, 99] width 49 height 26
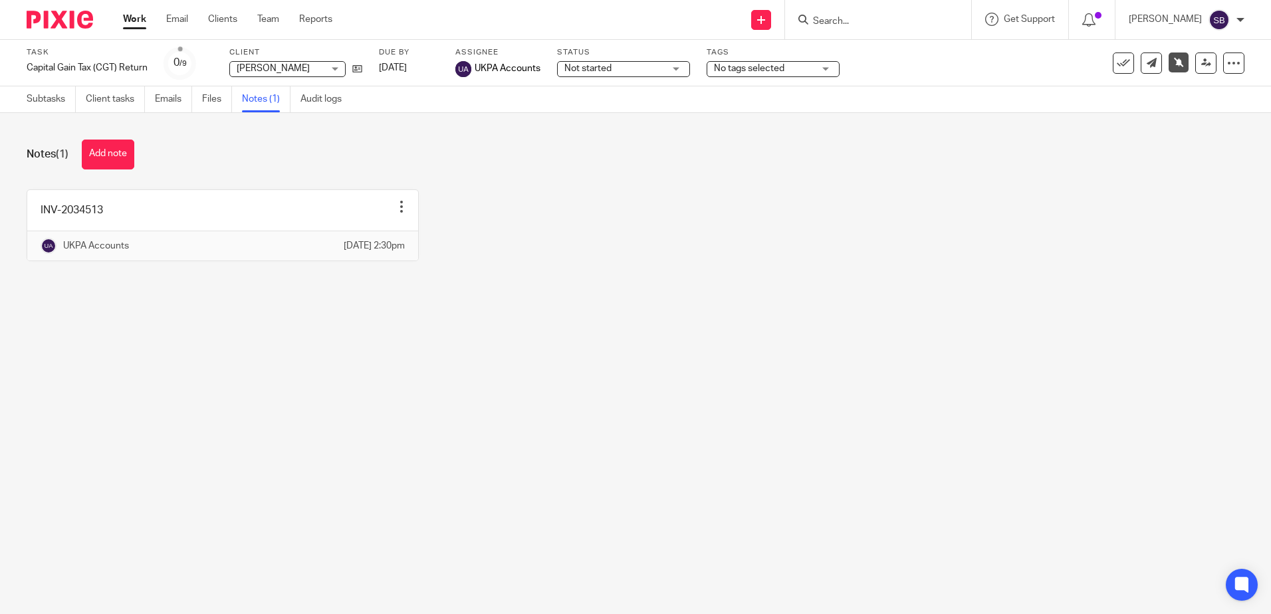
drag, startPoint x: 664, startPoint y: 137, endPoint x: 309, endPoint y: 1, distance: 380.1
click at [663, 137] on div "Notes (1) Add note INV-2034513 Edit note Delete note UKPA Accounts [DATE] 2:30pm" at bounding box center [635, 210] width 1271 height 195
